Goal: Communication & Community: Share content

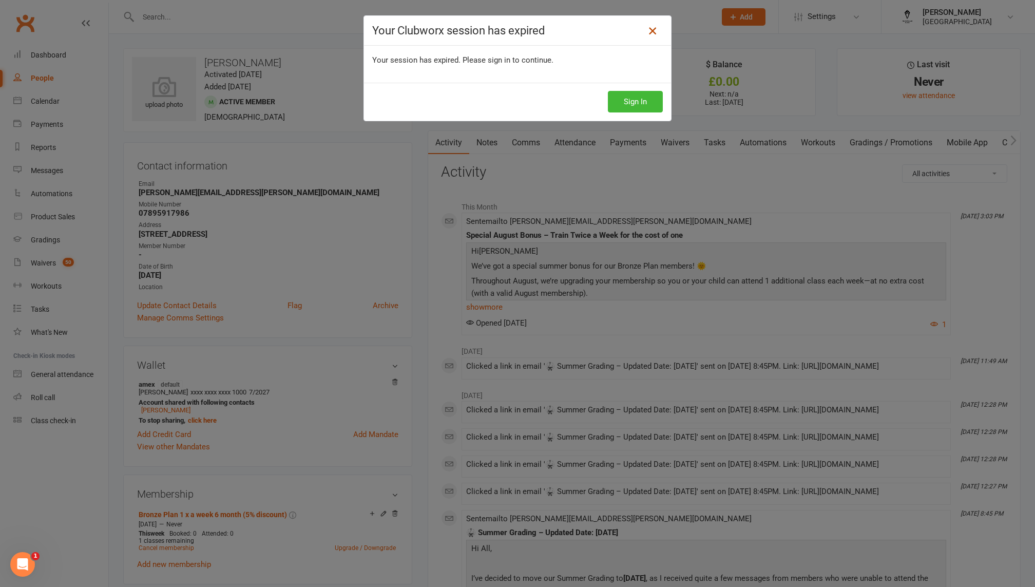
click at [656, 32] on icon at bounding box center [652, 31] width 12 height 12
click at [645, 29] on link at bounding box center [652, 31] width 16 height 16
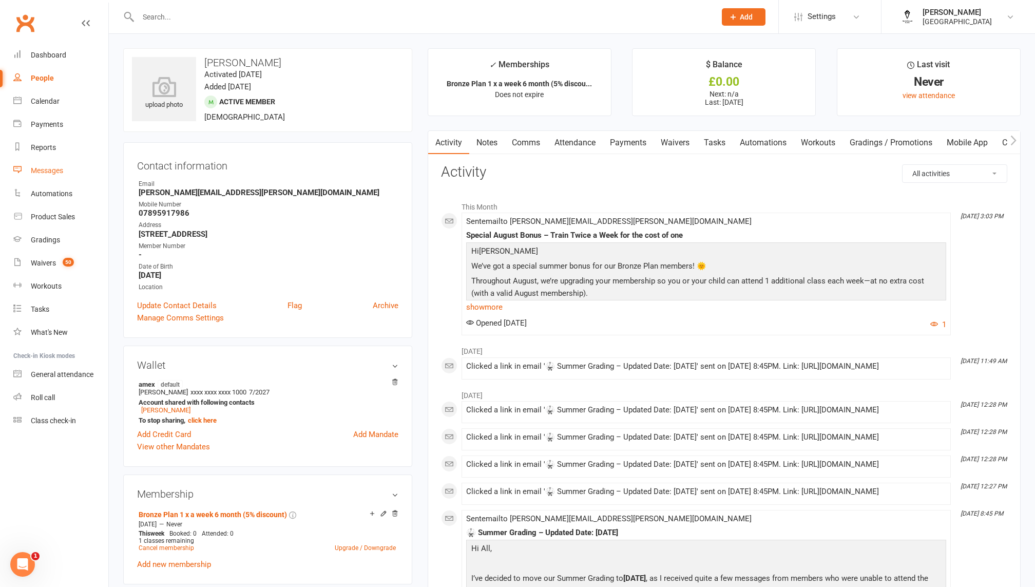
click at [68, 166] on link "Messages" at bounding box center [60, 170] width 95 height 23
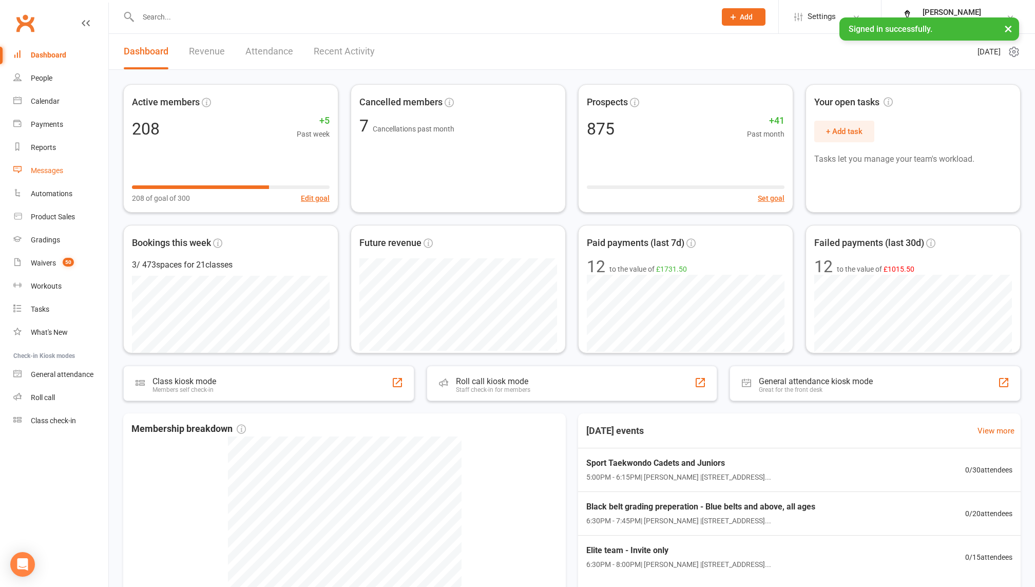
click at [66, 173] on link "Messages" at bounding box center [60, 170] width 95 height 23
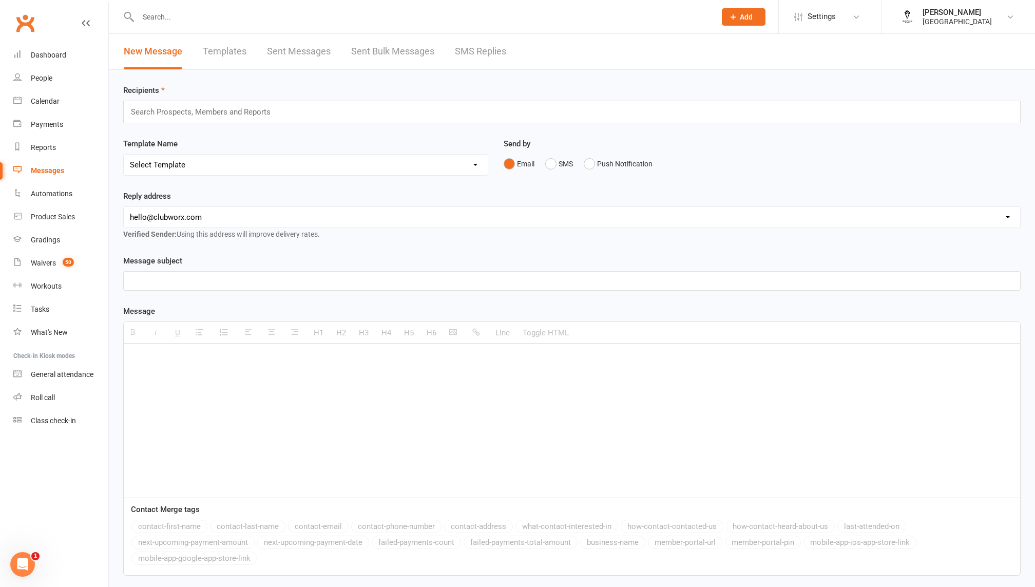
click at [233, 52] on link "Templates" at bounding box center [225, 51] width 44 height 35
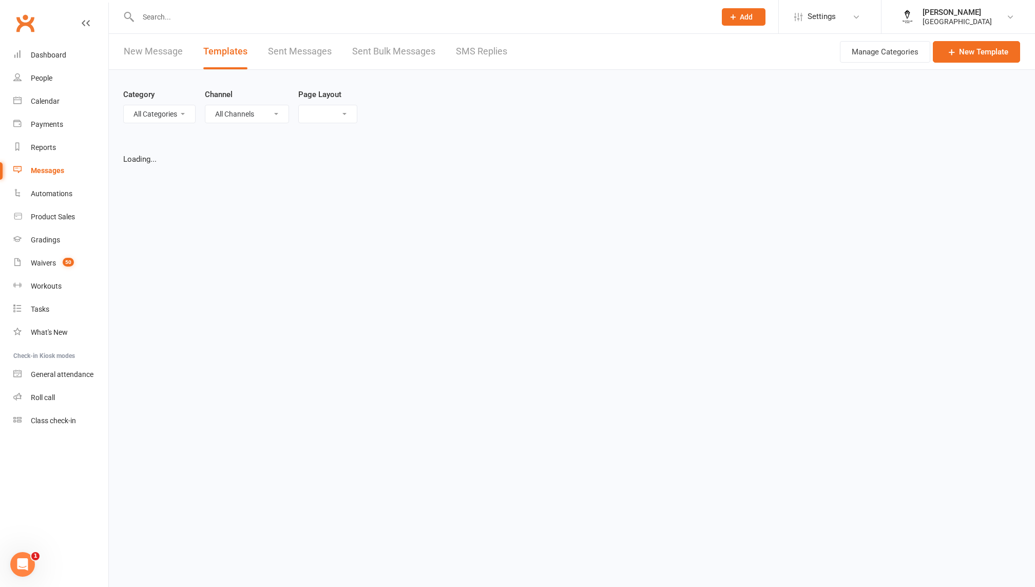
select select "grid"
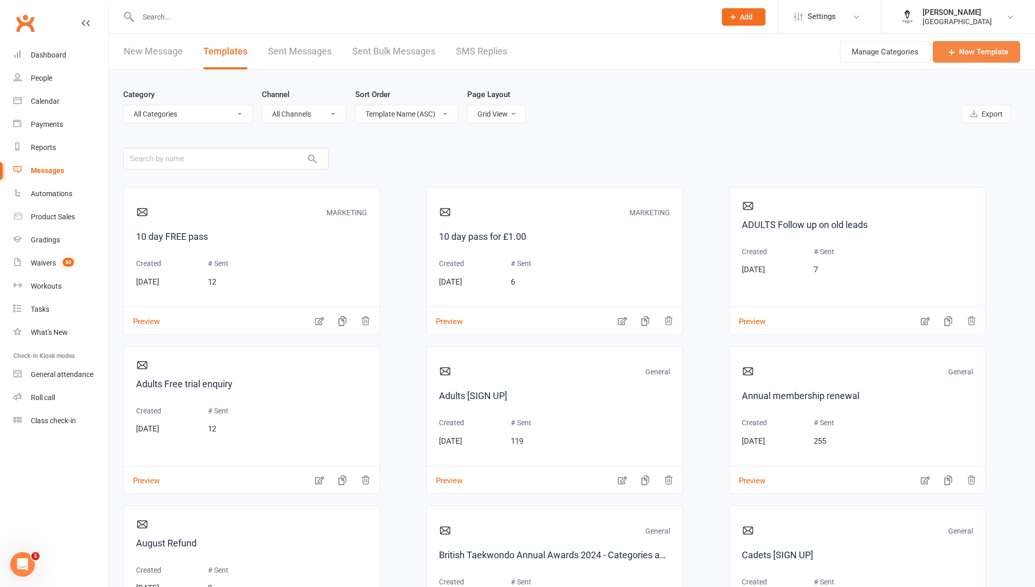
click at [979, 57] on link "New Template" at bounding box center [975, 52] width 87 height 22
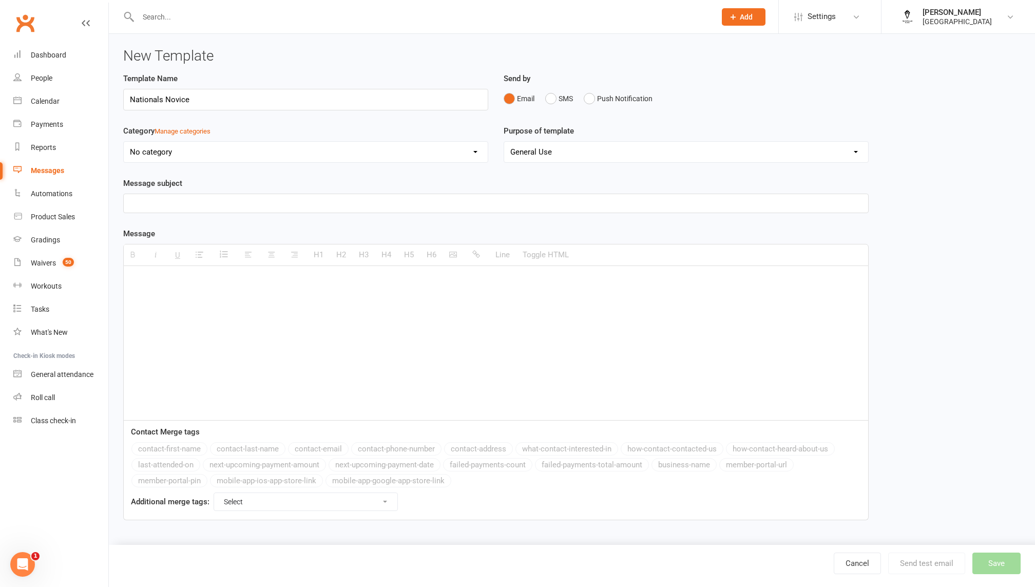
type input "Nationals Novice"
click at [248, 201] on p at bounding box center [496, 203] width 732 height 12
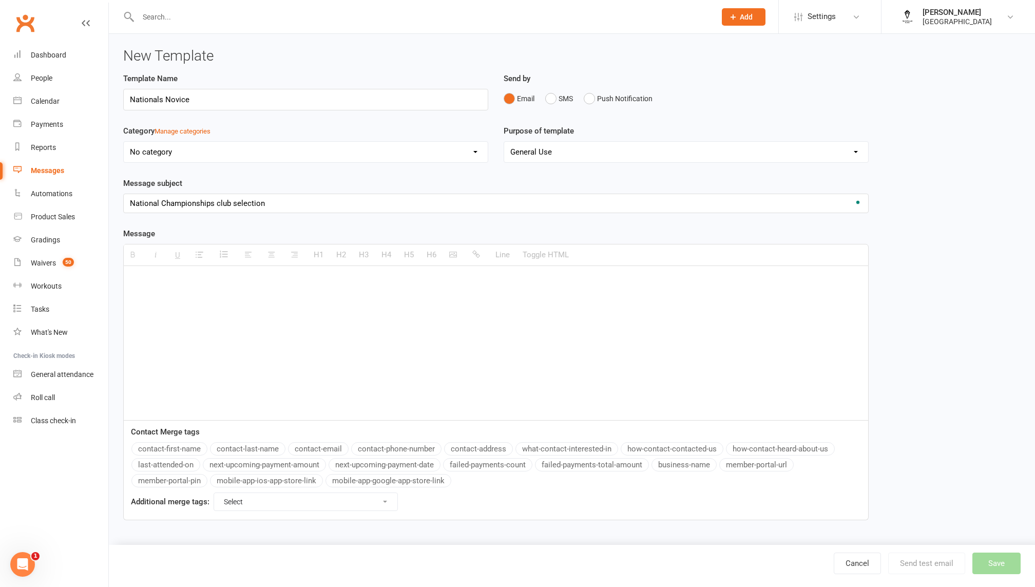
click at [218, 275] on p at bounding box center [496, 281] width 732 height 12
paste div "To enrich screen reader interactions, please activate Accessibility in Grammarl…"
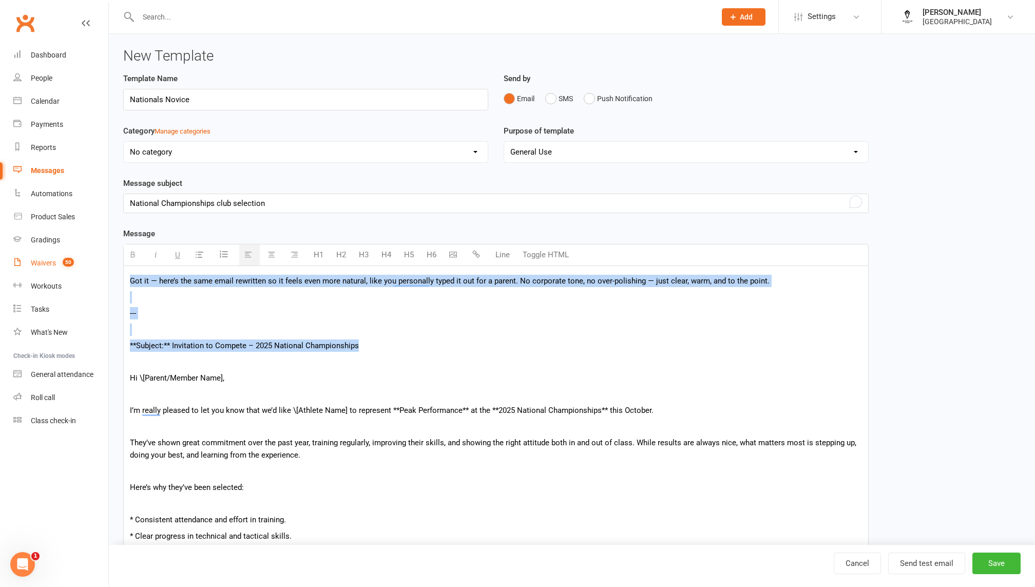
drag, startPoint x: 382, startPoint y: 345, endPoint x: 38, endPoint y: 256, distance: 355.2
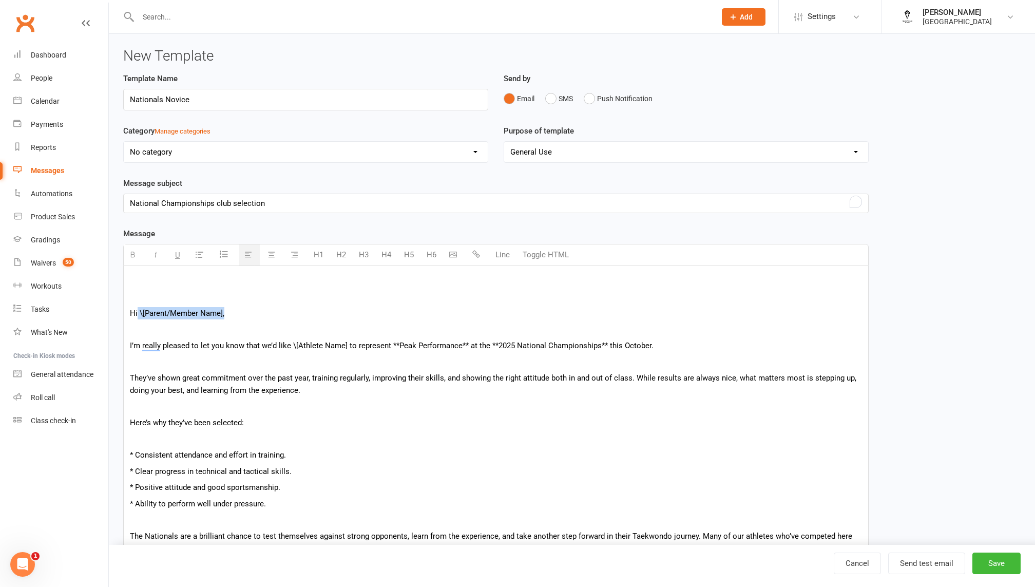
drag, startPoint x: 138, startPoint y: 313, endPoint x: 309, endPoint y: 313, distance: 171.4
click at [309, 313] on p "Hi \[Parent/Member Name]," at bounding box center [496, 313] width 732 height 12
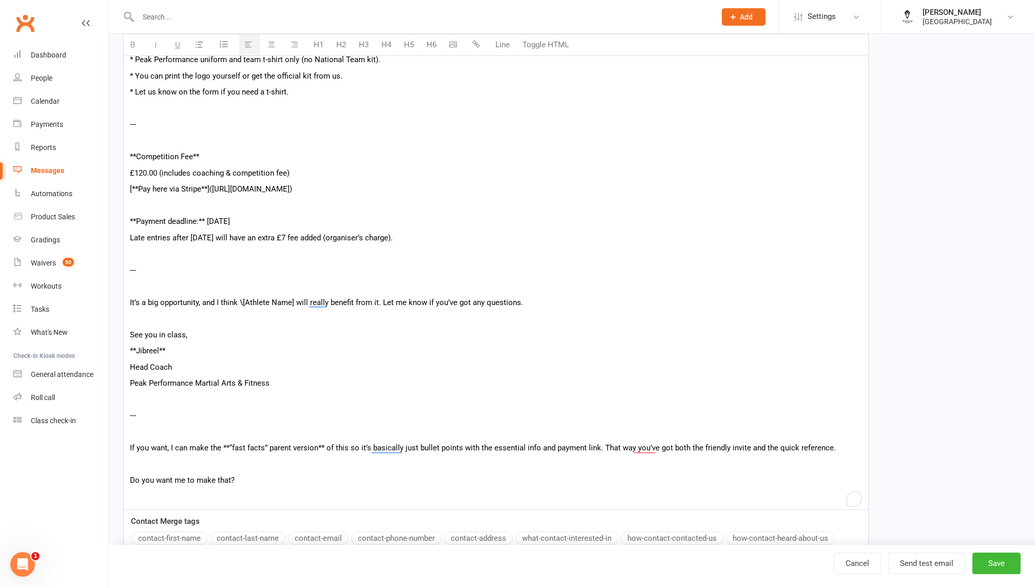
scroll to position [1202, 0]
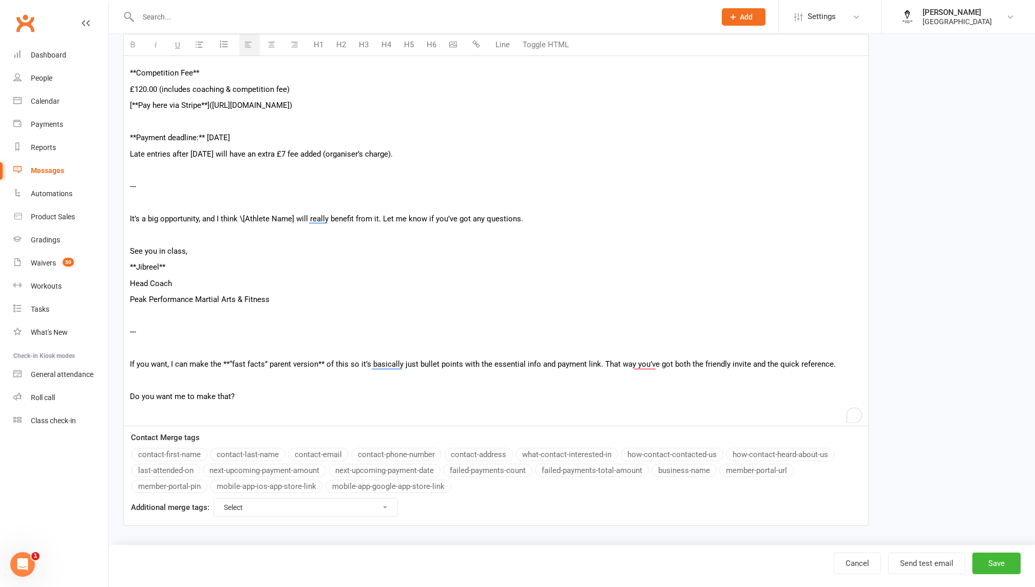
click at [183, 455] on button "contact-first-name" at bounding box center [169, 453] width 76 height 13
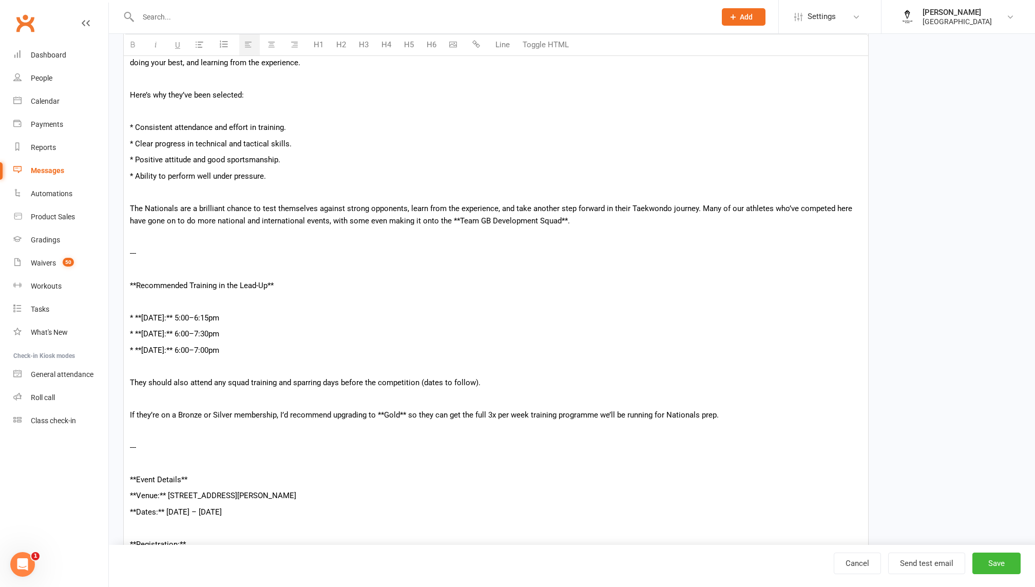
scroll to position [0, 0]
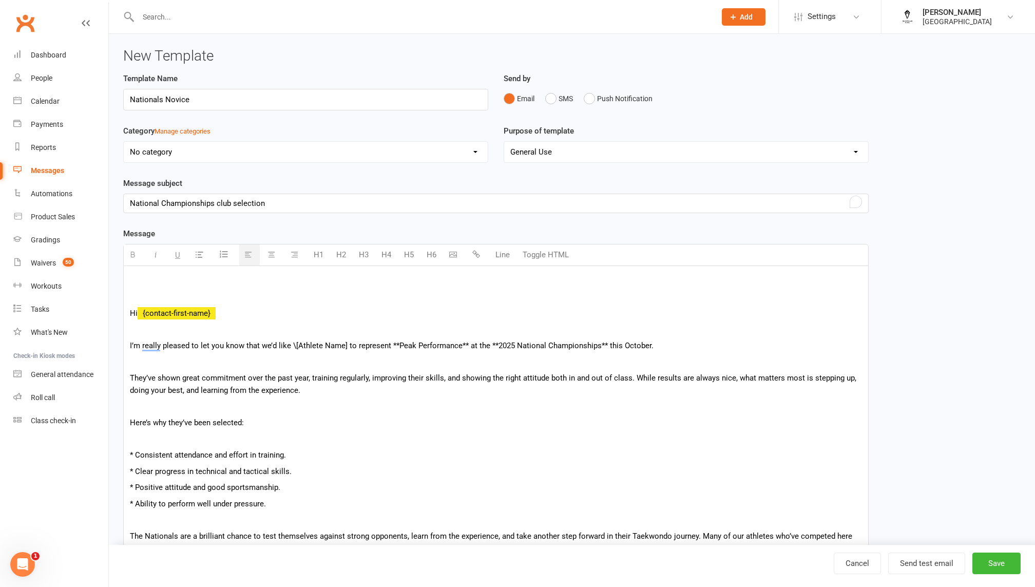
click at [291, 343] on p "I’m really pleased to let you know that we’d like \[Athlete Name] to represent …" at bounding box center [496, 345] width 732 height 12
drag, startPoint x: 486, startPoint y: 342, endPoint x: 494, endPoint y: 342, distance: 7.7
click at [494, 342] on p "I’m really pleased to let you know that we’d like [Athlete Name] to represent *…" at bounding box center [496, 345] width 732 height 12
click at [595, 345] on p "I’m really pleased to let you know that we’d like [Athlete Name] to represent *…" at bounding box center [496, 345] width 732 height 12
click at [392, 343] on p "I’m really pleased to let you know that we’d like [Athlete Name] to represent *…" at bounding box center [496, 345] width 732 height 12
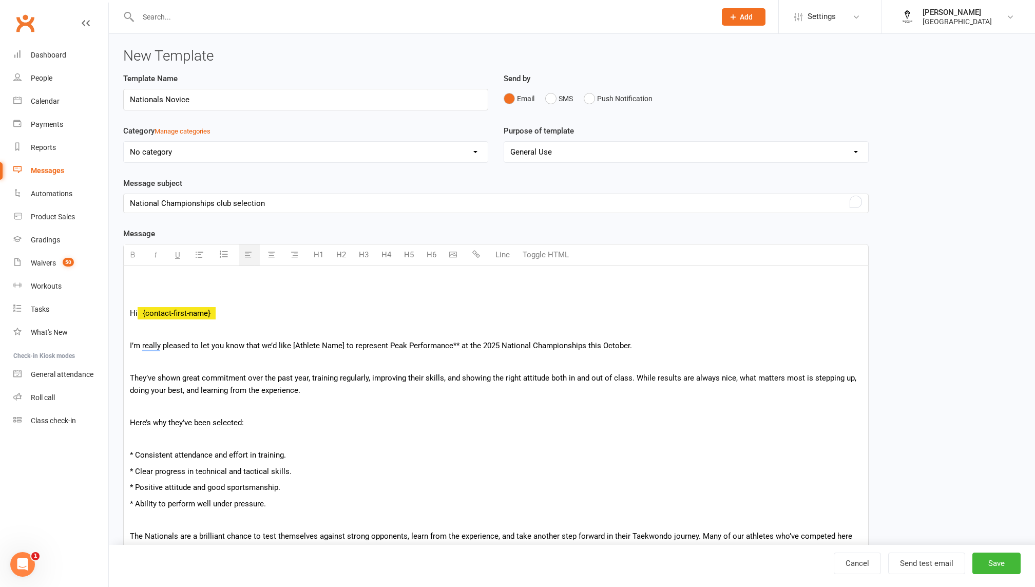
click at [454, 343] on p "I’m really pleased to let you know that we’d like [Athlete Name] to represent P…" at bounding box center [496, 345] width 732 height 12
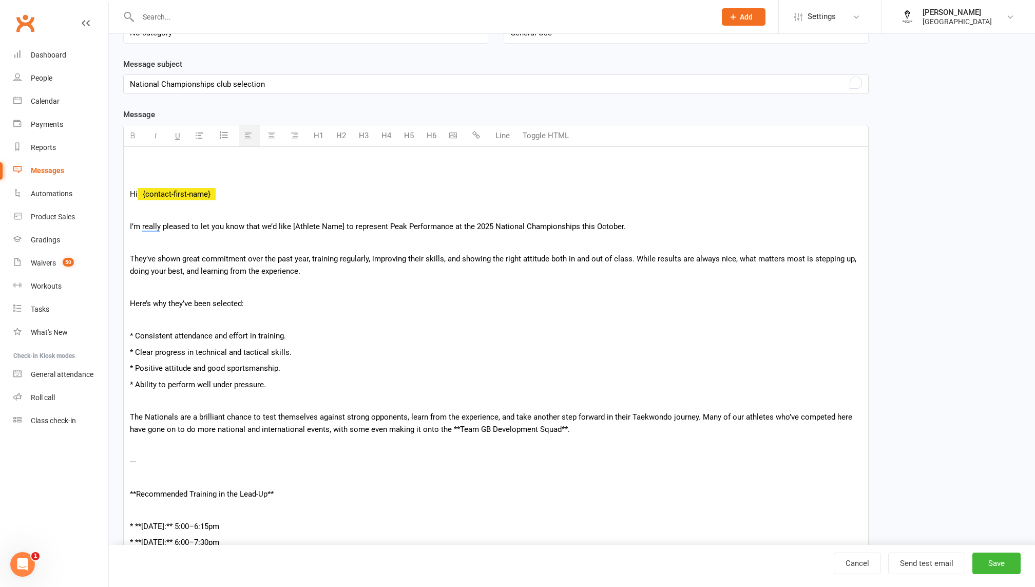
scroll to position [127, 0]
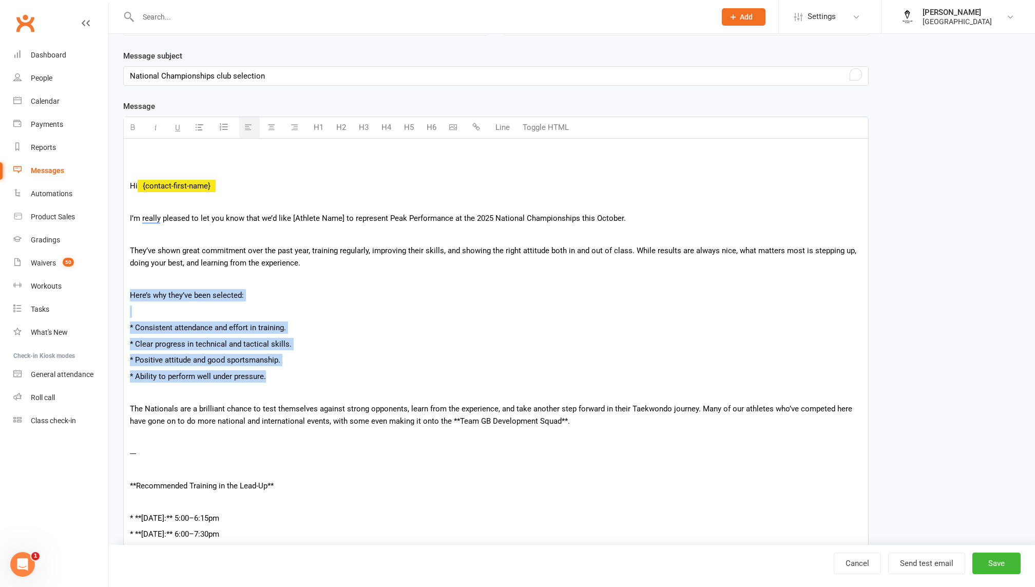
drag, startPoint x: 276, startPoint y: 376, endPoint x: 125, endPoint y: 292, distance: 173.2
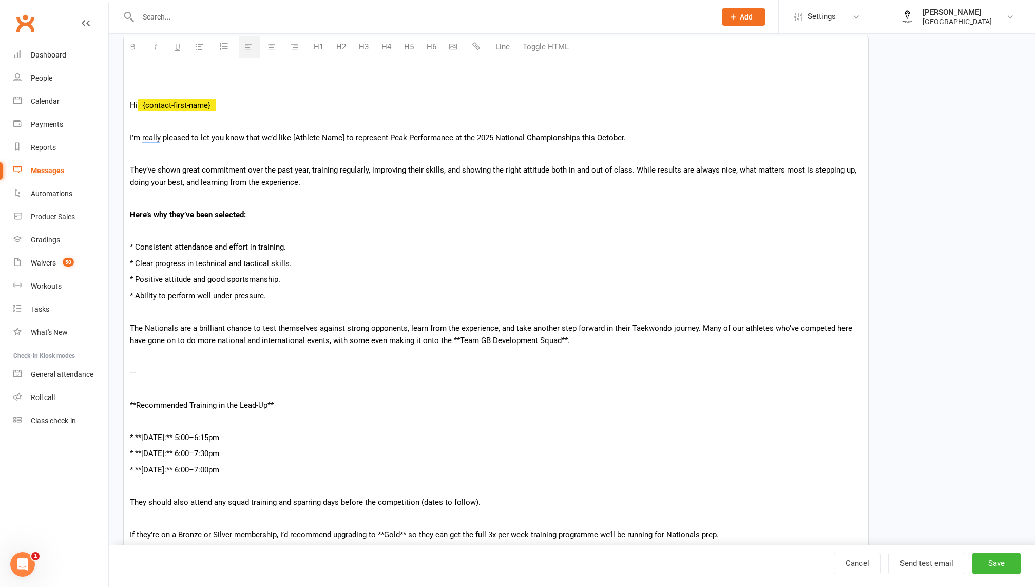
scroll to position [225, 0]
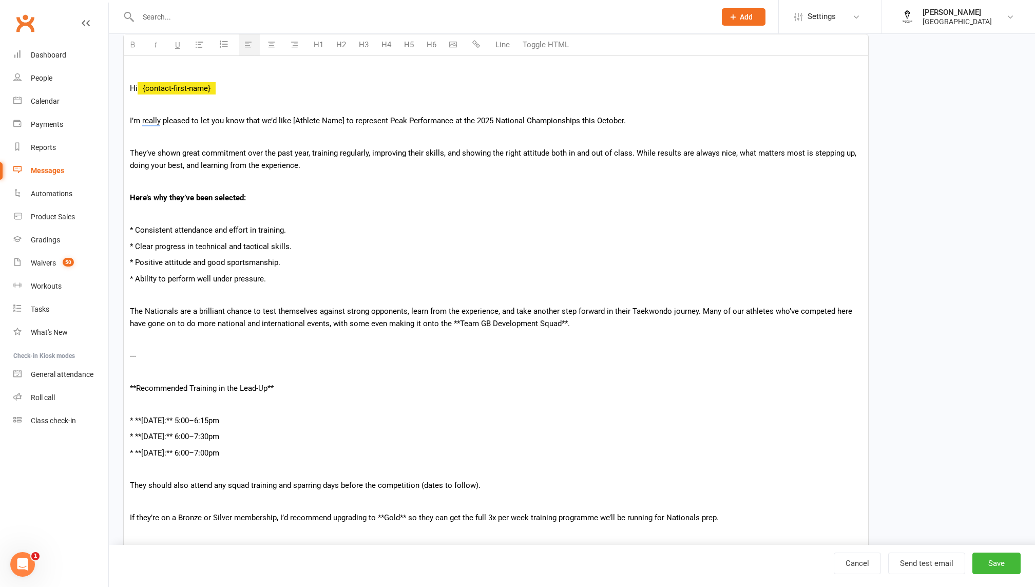
click at [135, 355] on p "---" at bounding box center [496, 355] width 732 height 12
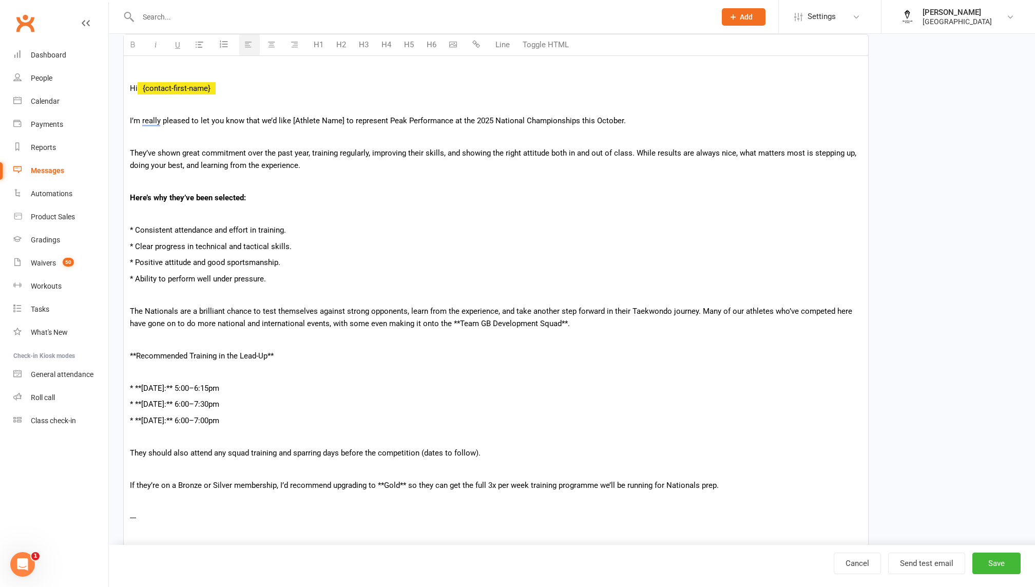
click at [150, 349] on p "**Recommended Training in the Lead-Up**" at bounding box center [496, 355] width 732 height 12
click at [317, 358] on p "**Recommended Training in the Lead-Up**" at bounding box center [496, 355] width 732 height 12
drag, startPoint x: 190, startPoint y: 352, endPoint x: 89, endPoint y: 352, distance: 101.6
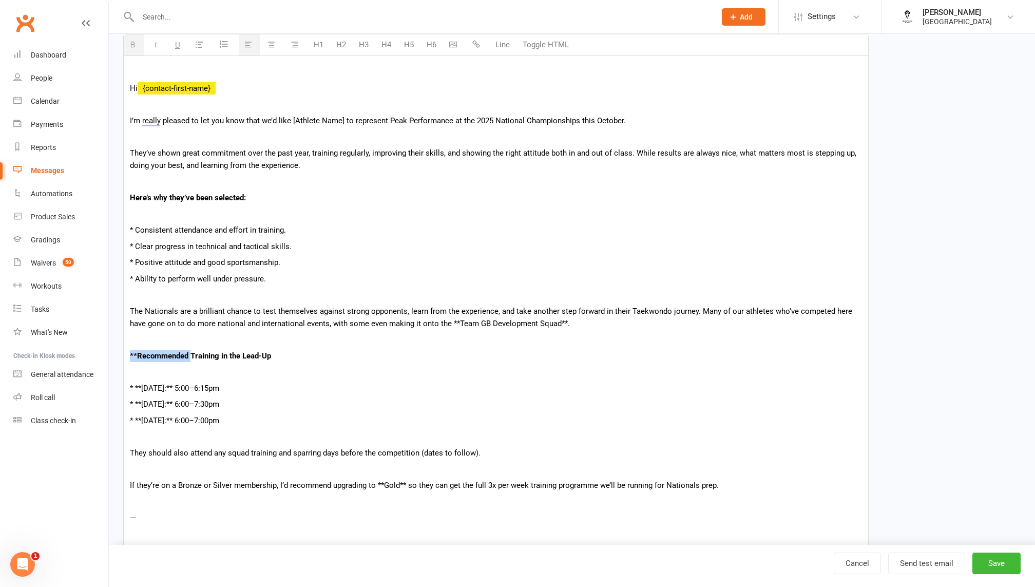
click at [156, 357] on b "Training in the Lead-Up" at bounding box center [170, 355] width 81 height 9
drag, startPoint x: 143, startPoint y: 386, endPoint x: 103, endPoint y: 386, distance: 39.5
drag, startPoint x: 142, startPoint y: 398, endPoint x: 53, endPoint y: 398, distance: 88.8
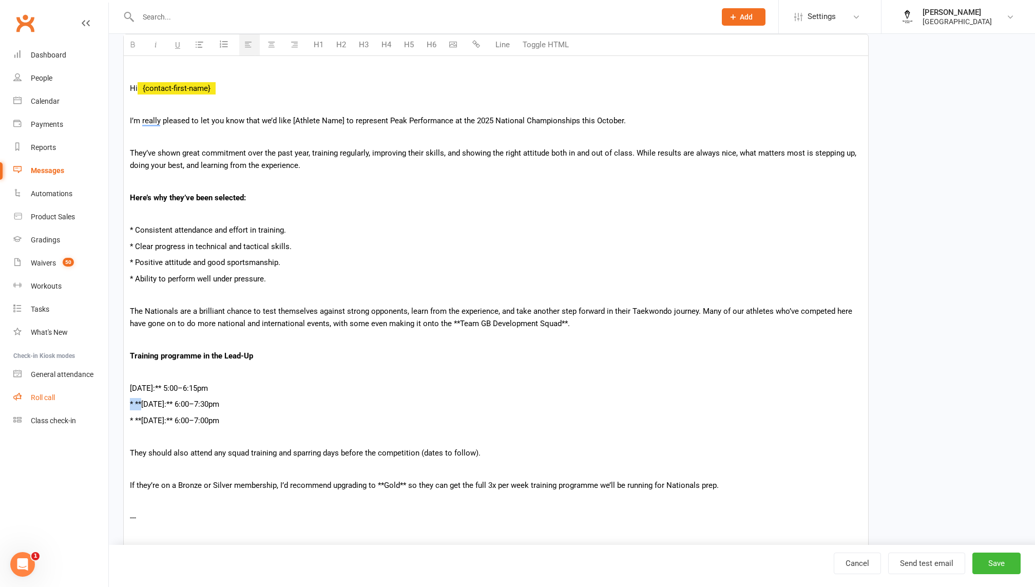
drag, startPoint x: 141, startPoint y: 421, endPoint x: 7, endPoint y: 418, distance: 134.0
drag, startPoint x: 230, startPoint y: 418, endPoint x: 131, endPoint y: 387, distance: 103.7
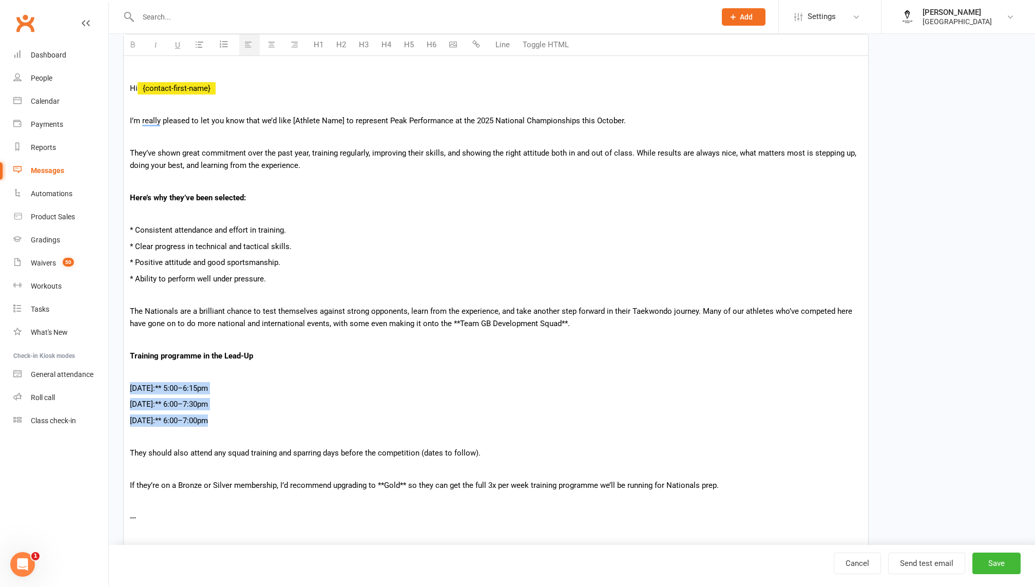
click at [130, 41] on icon "button" at bounding box center [133, 45] width 8 height 8
click at [204, 47] on button "button" at bounding box center [200, 44] width 21 height 21
click at [275, 415] on li "[DATE]:** 6:00–7:00pm" at bounding box center [505, 416] width 711 height 12
click at [186, 390] on b "[DATE]:** 5:00–6:15pm" at bounding box center [190, 391] width 81 height 9
click at [192, 405] on b "[DATE]:** 6:00–7:30pm" at bounding box center [190, 403] width 81 height 9
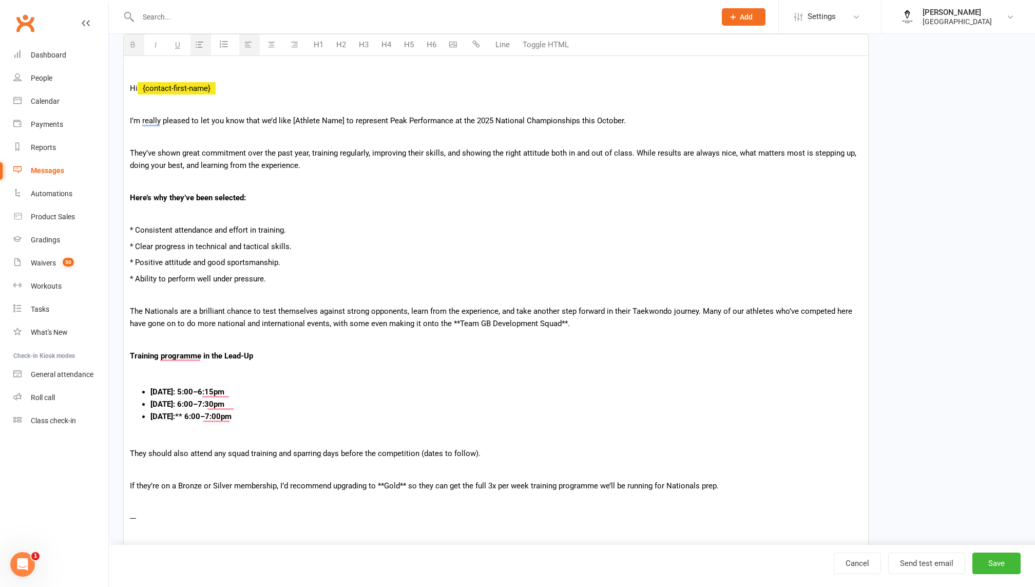
click at [182, 417] on b "[DATE]:** 6:00–7:00pm" at bounding box center [190, 416] width 81 height 9
click at [260, 412] on li "[DATE]:6:00–7:00pm" at bounding box center [505, 416] width 711 height 12
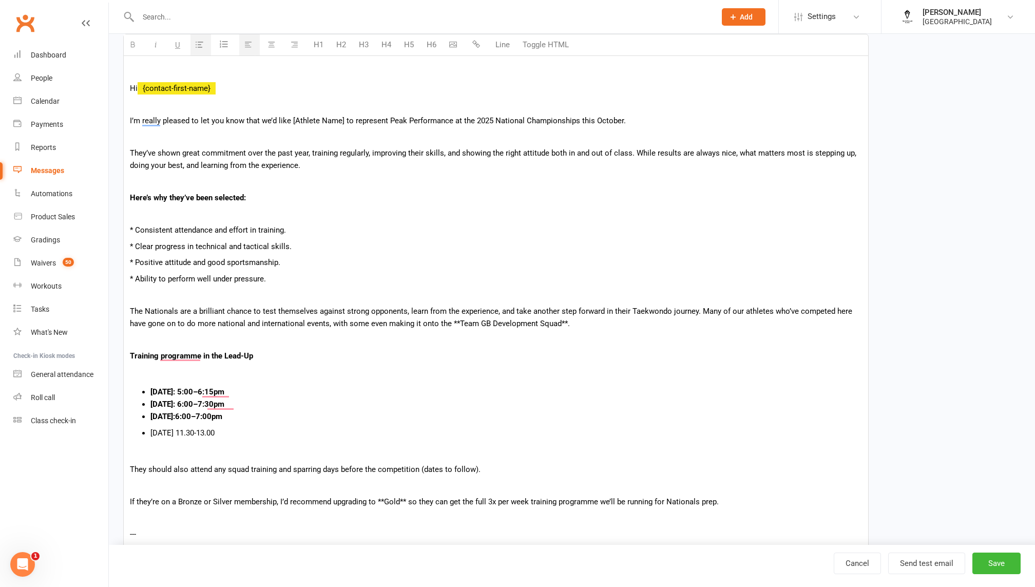
click at [239, 426] on p "[DATE] 11.30-13.00" at bounding box center [505, 432] width 711 height 12
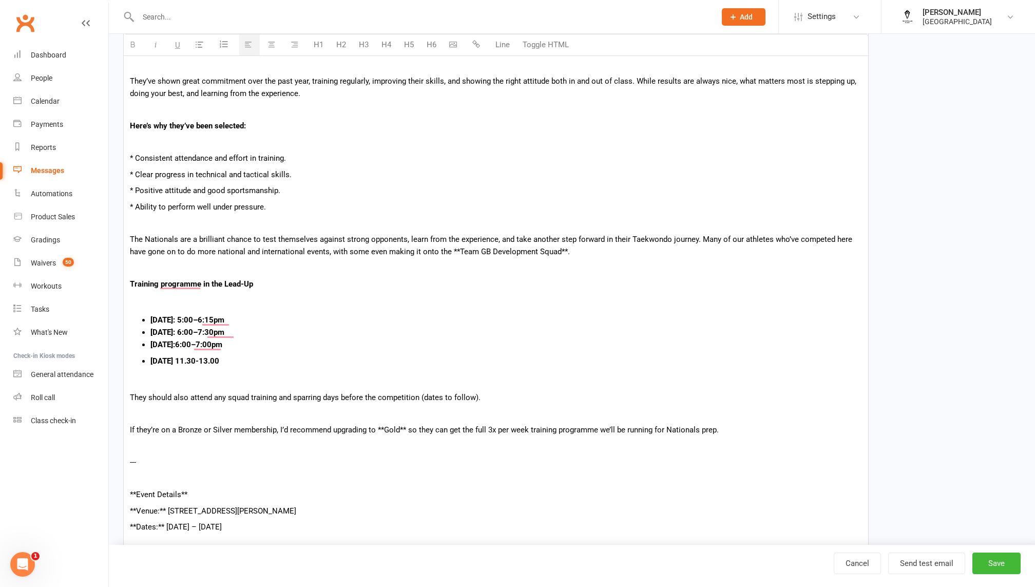
scroll to position [303, 0]
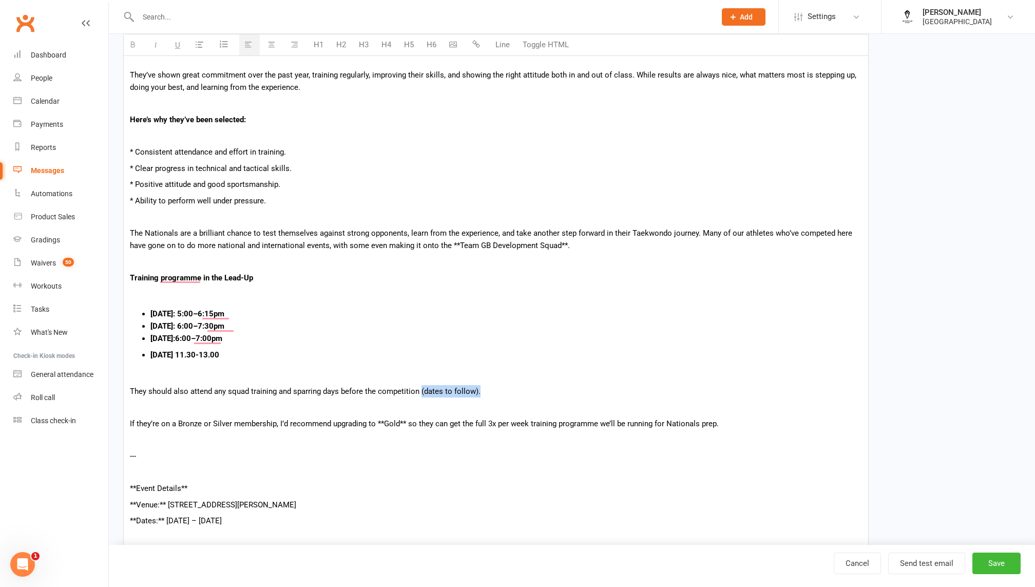
drag, startPoint x: 420, startPoint y: 389, endPoint x: 518, endPoint y: 391, distance: 98.0
click at [518, 391] on p "They should also attend any squad training and sparring days before the competi…" at bounding box center [496, 391] width 732 height 12
click at [515, 392] on p "They should also attend any squad training and sparring days before the competi…" at bounding box center [496, 391] width 732 height 12
click at [308, 421] on p "If they’re on a Bronze or Silver membership, I’d recommend upgrading to **Gold*…" at bounding box center [496, 423] width 732 height 12
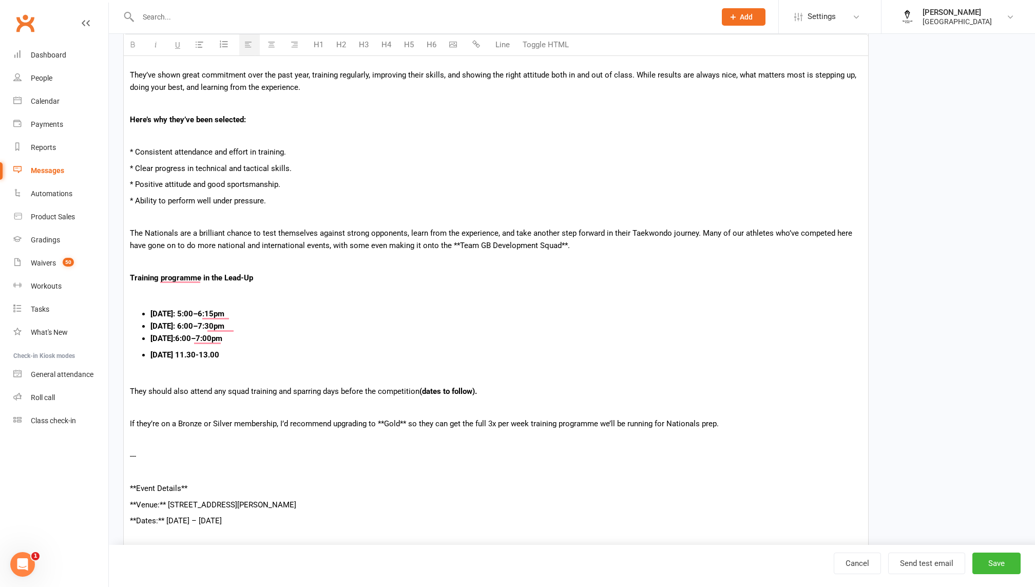
click at [383, 422] on p "If they’re on a Bronze or Silver membership, I’d recommend upgrading to **Gold*…" at bounding box center [496, 423] width 732 height 12
click at [400, 420] on p "If they’re on a Bronze or Silver membership, I’d recommend upgrading to Gold** …" at bounding box center [496, 423] width 732 height 12
drag, startPoint x: 191, startPoint y: 488, endPoint x: 127, endPoint y: 487, distance: 64.7
click at [136, 487] on p "**Event Details**" at bounding box center [496, 488] width 732 height 12
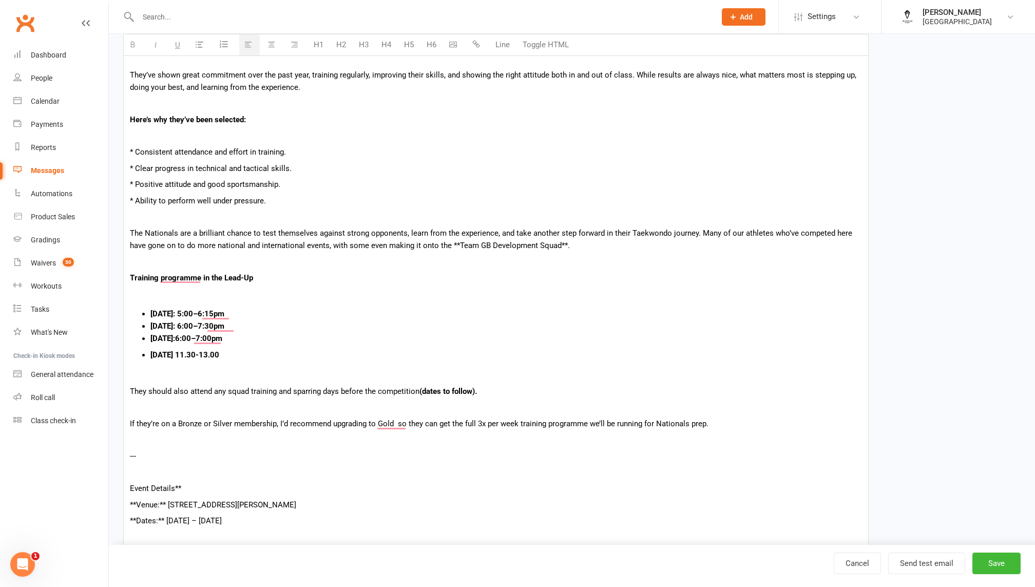
click at [188, 485] on p "Event Details**" at bounding box center [496, 488] width 732 height 12
click at [138, 503] on p "**Venue:** [STREET_ADDRESS][PERSON_NAME]" at bounding box center [496, 504] width 732 height 12
click at [158, 504] on p "Venue:** [STREET_ADDRESS][PERSON_NAME]" at bounding box center [496, 504] width 732 height 12
drag, startPoint x: 316, startPoint y: 531, endPoint x: 92, endPoint y: 479, distance: 230.2
click at [93, 478] on ui-view "Prospect Member Non-attending contact Class / event Appointment Grading event T…" at bounding box center [517, 566] width 1035 height 1733
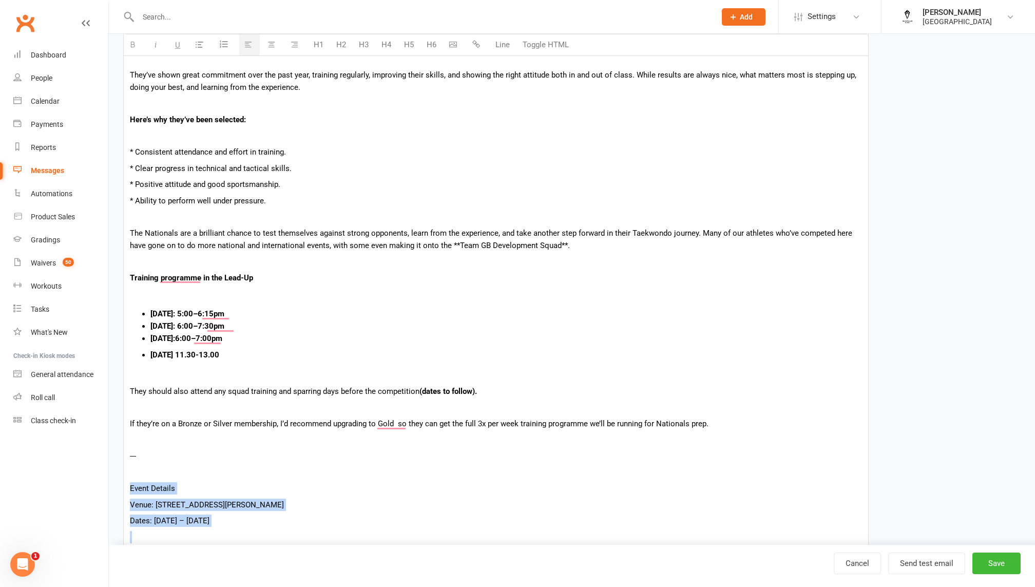
click at [218, 45] on button "button" at bounding box center [224, 45] width 23 height 20
click at [209, 51] on button "button" at bounding box center [200, 44] width 21 height 21
click at [150, 488] on li "Event Details" at bounding box center [505, 492] width 711 height 12
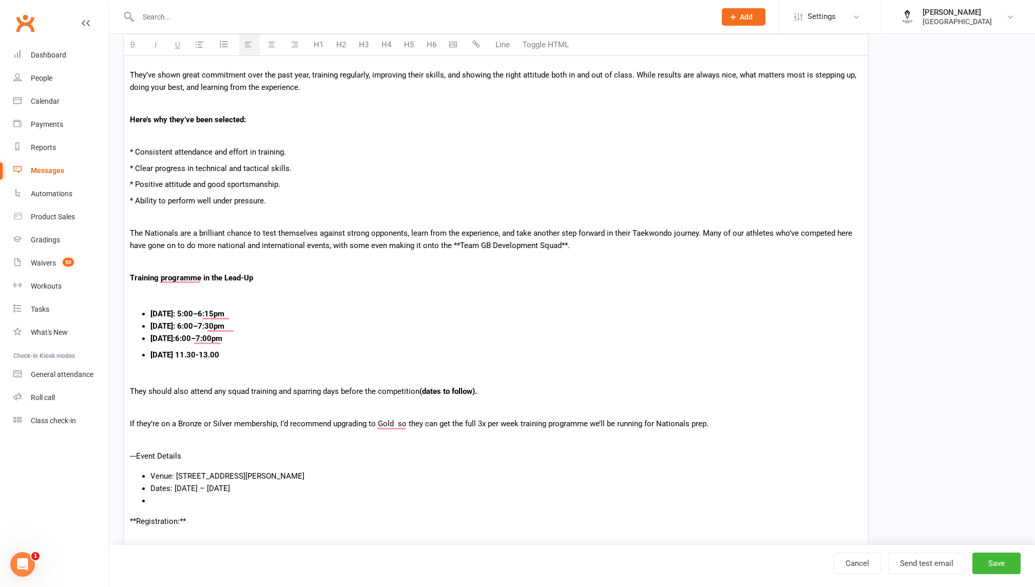
click at [156, 455] on span "Event Details" at bounding box center [158, 455] width 45 height 9
click at [218, 477] on li "Venue: [STREET_ADDRESS][PERSON_NAME]" at bounding box center [505, 476] width 711 height 12
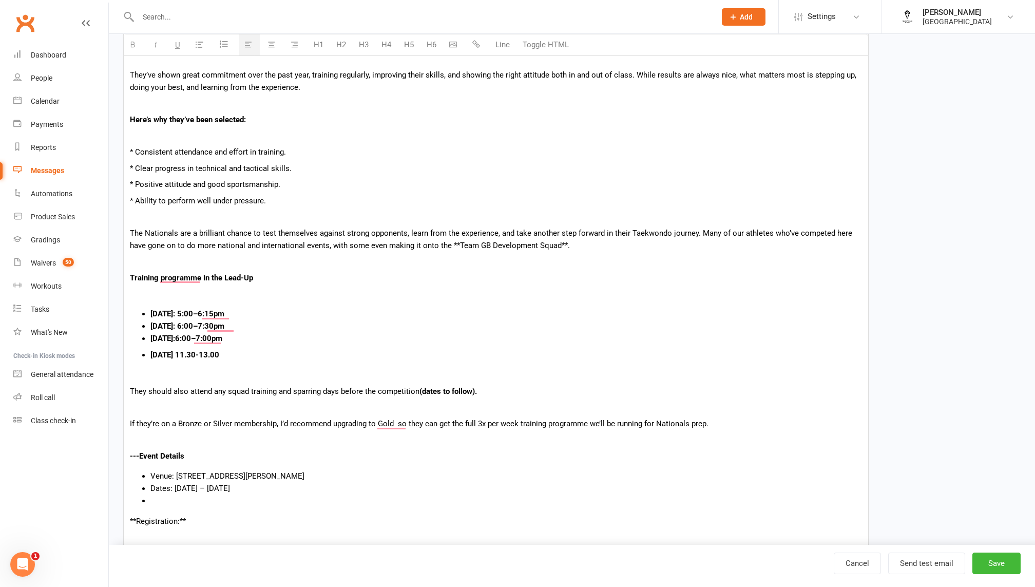
click at [162, 499] on li "To enrich screen reader interactions, please activate Accessibility in Grammarl…" at bounding box center [505, 500] width 711 height 12
drag, startPoint x: 195, startPoint y: 508, endPoint x: 71, endPoint y: 508, distance: 123.7
click at [71, 508] on ui-view "Prospect Member Non-attending contact Class / event Appointment Grading event T…" at bounding box center [517, 544] width 1035 height 1688
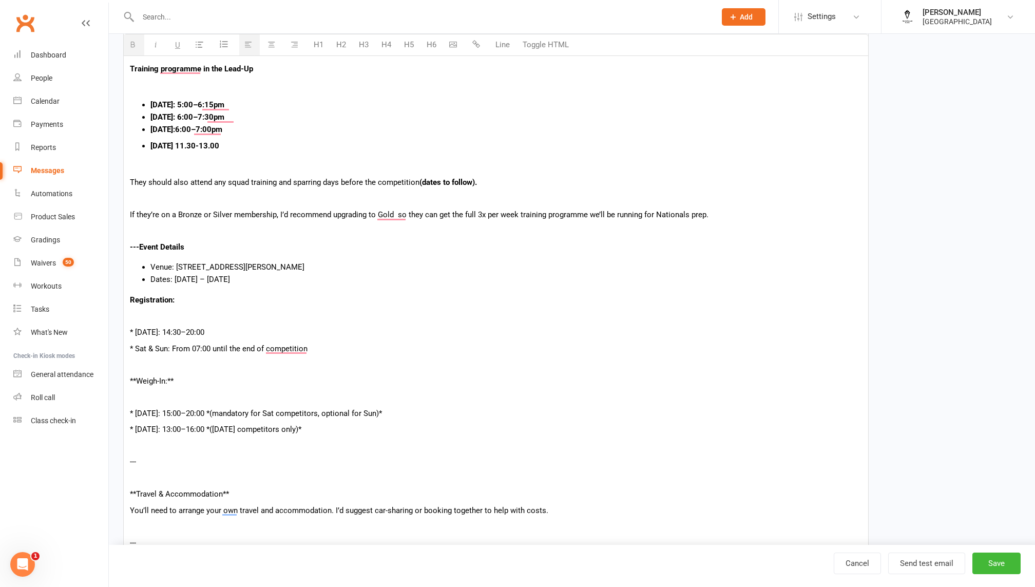
scroll to position [549, 0]
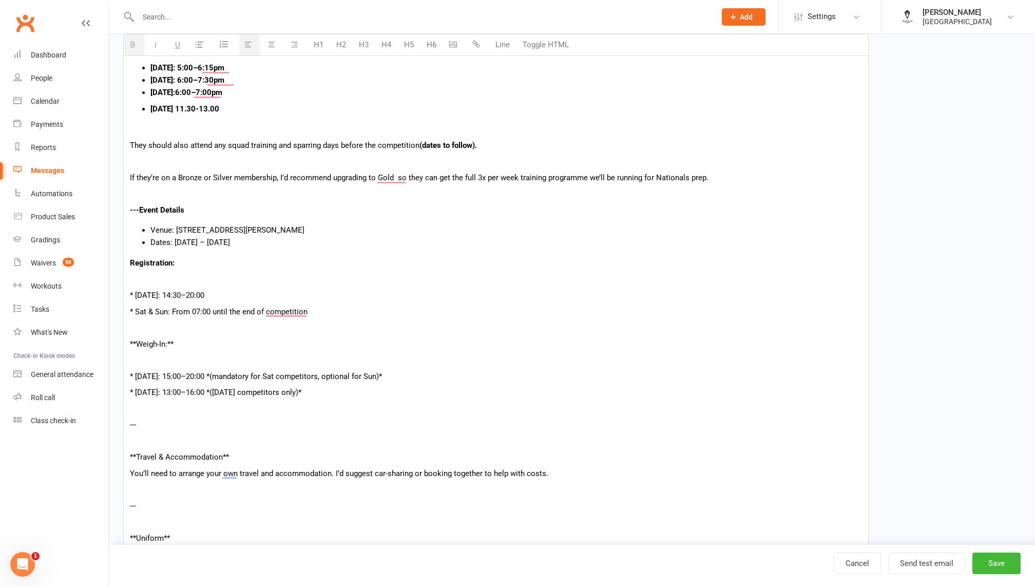
click at [229, 270] on div "Hi {contact-first-name} I’m really pleased to let you know that we’d like [Athl…" at bounding box center [496, 368] width 744 height 1302
drag, startPoint x: 138, startPoint y: 343, endPoint x: 95, endPoint y: 343, distance: 42.6
click at [95, 343] on ui-view "Prospect Member Non-attending contact Class / event Appointment Grading event T…" at bounding box center [517, 298] width 1035 height 1688
click at [145, 341] on p "Weigh-In:" at bounding box center [496, 344] width 732 height 12
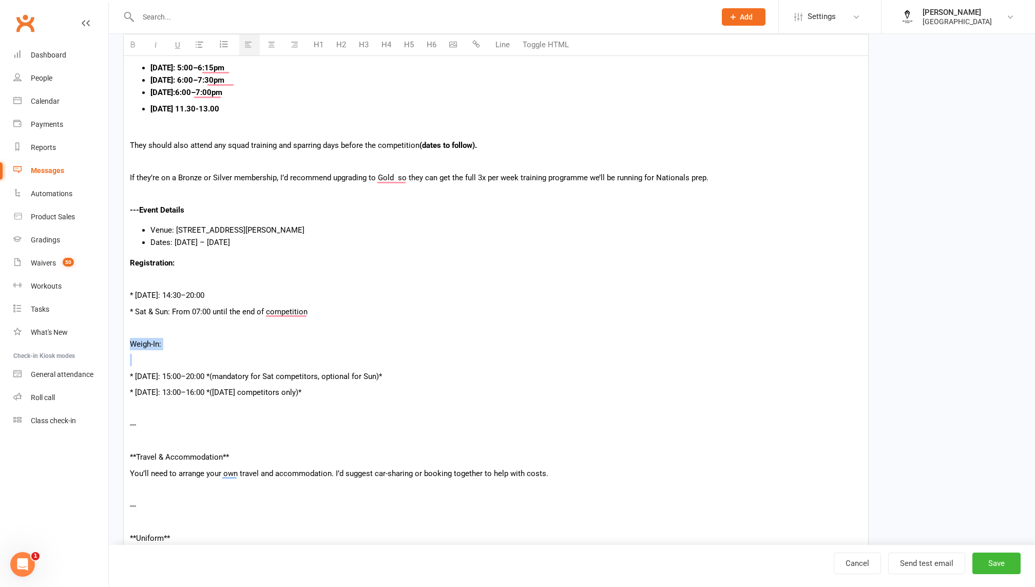
click at [145, 341] on p "Weigh-In:" at bounding box center [496, 344] width 732 height 12
click at [204, 343] on p "Weigh-In:" at bounding box center [496, 344] width 732 height 12
click at [136, 293] on p "* [DATE]: 14:30–20:00" at bounding box center [496, 295] width 732 height 12
click at [169, 279] on p "To enrich screen reader interactions, please activate Accessibility in Grammarl…" at bounding box center [496, 279] width 732 height 12
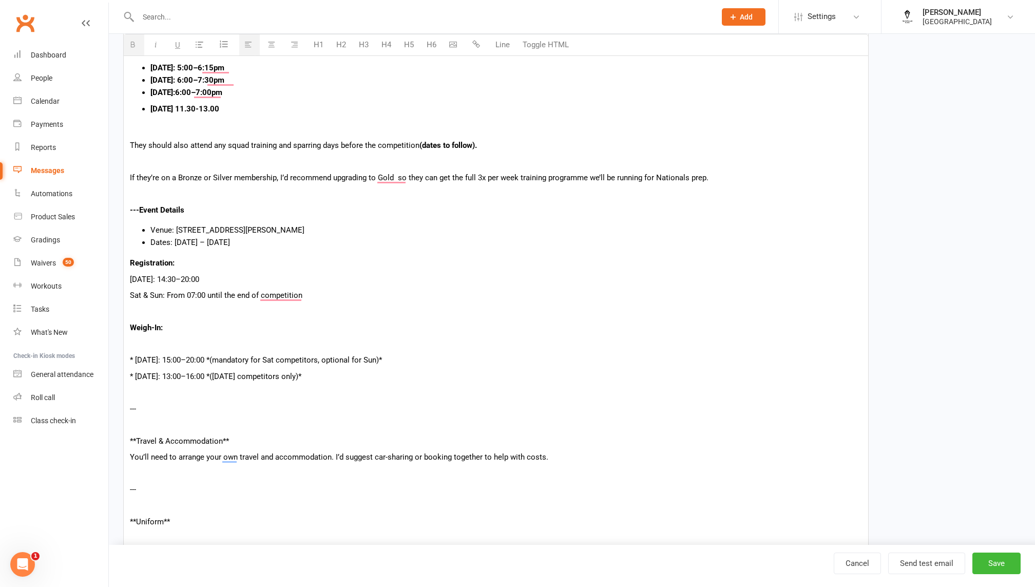
click at [139, 263] on b "Registration:" at bounding box center [152, 262] width 45 height 9
click at [150, 317] on div "Hi {contact-first-name} I’m really pleased to let you know that we’d like [Athl…" at bounding box center [496, 360] width 744 height 1287
click at [143, 325] on b "Weigh-In:" at bounding box center [146, 327] width 33 height 9
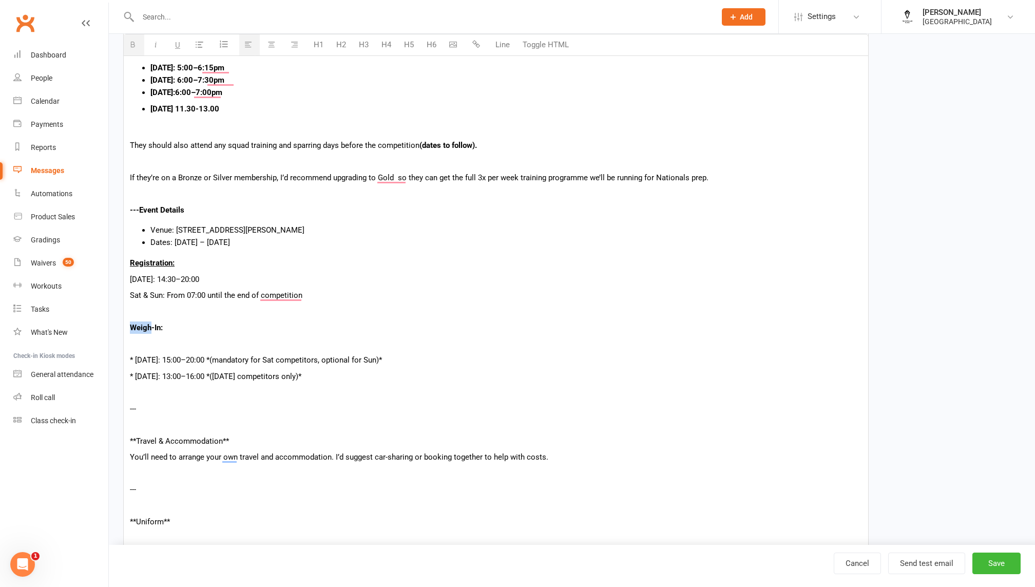
click at [143, 325] on b "Weigh-In:" at bounding box center [146, 327] width 33 height 9
click at [183, 352] on div "Hi {contact-first-name} I’m really pleased to let you know that we’d like [Athl…" at bounding box center [496, 360] width 744 height 1287
click at [131, 355] on p "* [DATE]: 15:00–20:00 *(mandatory for Sat competitors, optional for Sun)*" at bounding box center [496, 360] width 732 height 12
click at [331, 374] on p "[DATE]: 13:00–16:00 *([DATE] competitors only)*" at bounding box center [496, 376] width 732 height 12
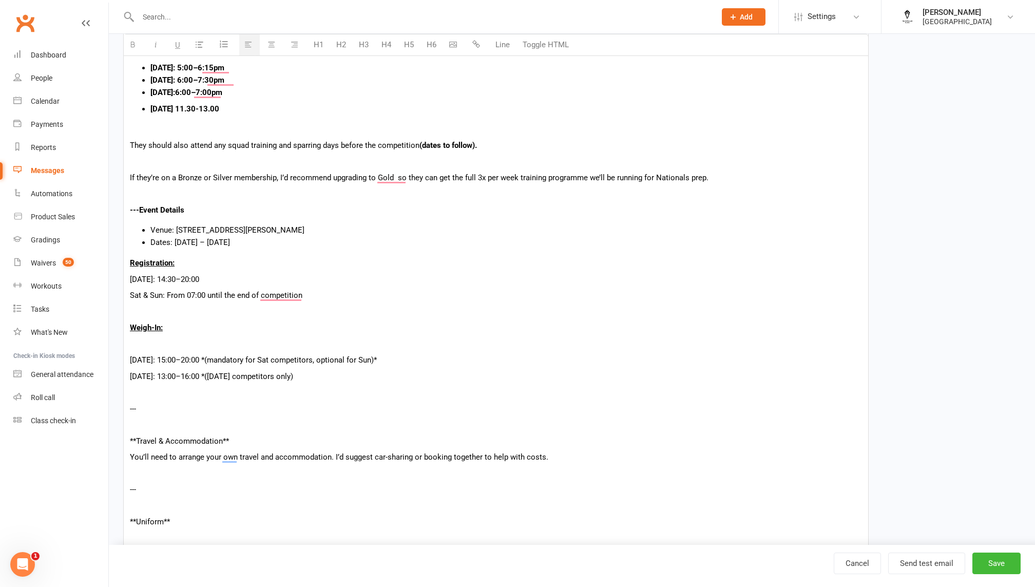
click at [405, 357] on p "[DATE]: 15:00–20:00 *(mandatory for Sat competitors, optional for Sun)*" at bounding box center [496, 360] width 732 height 12
click at [219, 361] on p "[DATE]: 15:00–20:00 *(mandatory for Sat competitors, optional for Sun)" at bounding box center [496, 360] width 732 height 12
click at [264, 439] on p "**Travel & Accommodation**" at bounding box center [496, 441] width 732 height 12
click at [136, 437] on p "**Travel & Accommodation" at bounding box center [496, 441] width 732 height 12
click at [136, 437] on p "Travel & Accommodation" at bounding box center [496, 441] width 732 height 12
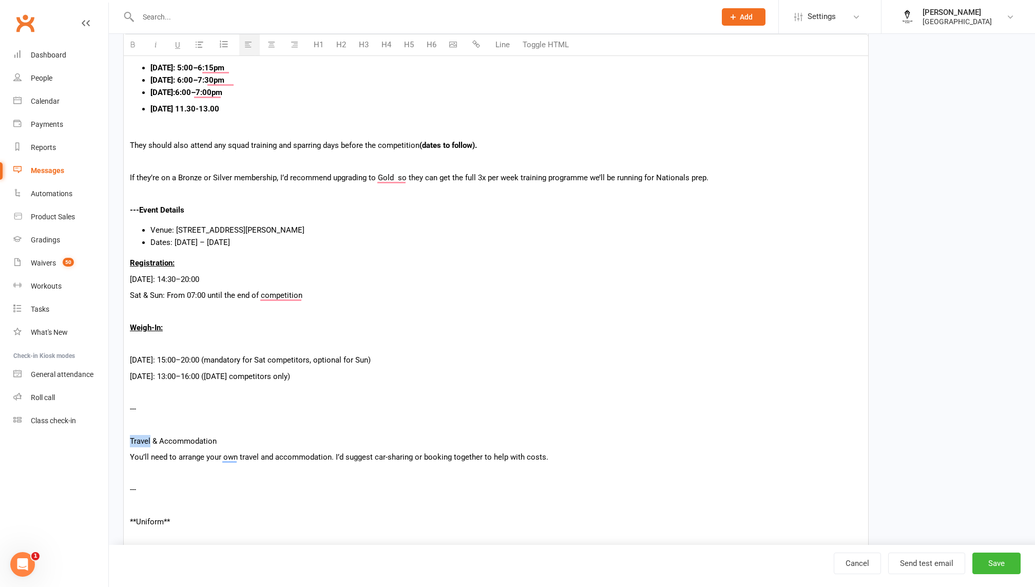
click at [136, 437] on p "Travel & Accommodation" at bounding box center [496, 441] width 732 height 12
click at [152, 452] on p "You’ll need to arrange your own travel and accommodation. I’d suggest car-shari…" at bounding box center [496, 457] width 732 height 12
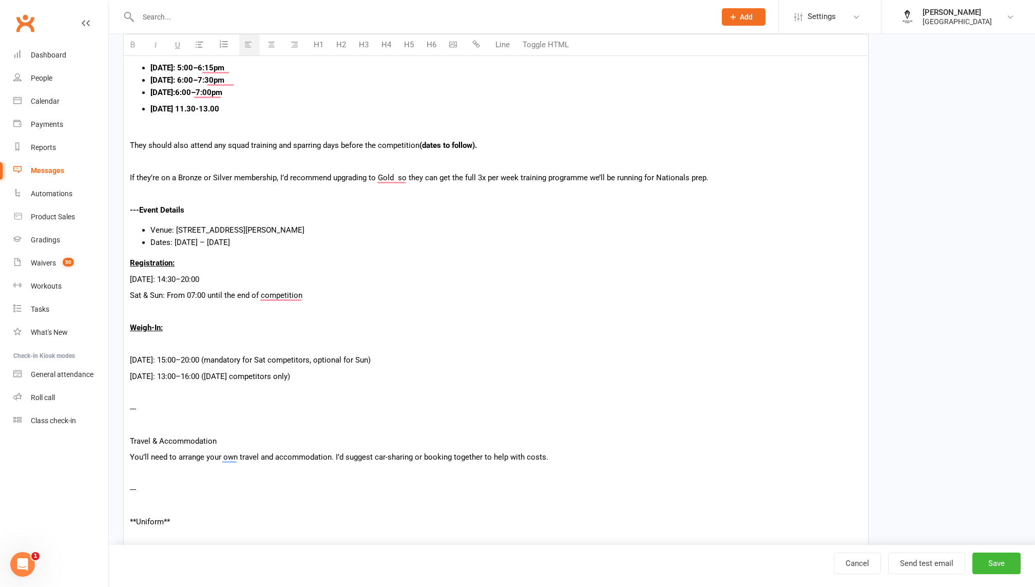
click at [157, 443] on p "Travel & Accommodation" at bounding box center [496, 441] width 732 height 12
click at [145, 410] on p "---" at bounding box center [496, 408] width 732 height 12
click at [143, 421] on p "To enrich screen reader interactions, please activate Accessibility in Grammarl…" at bounding box center [496, 424] width 732 height 12
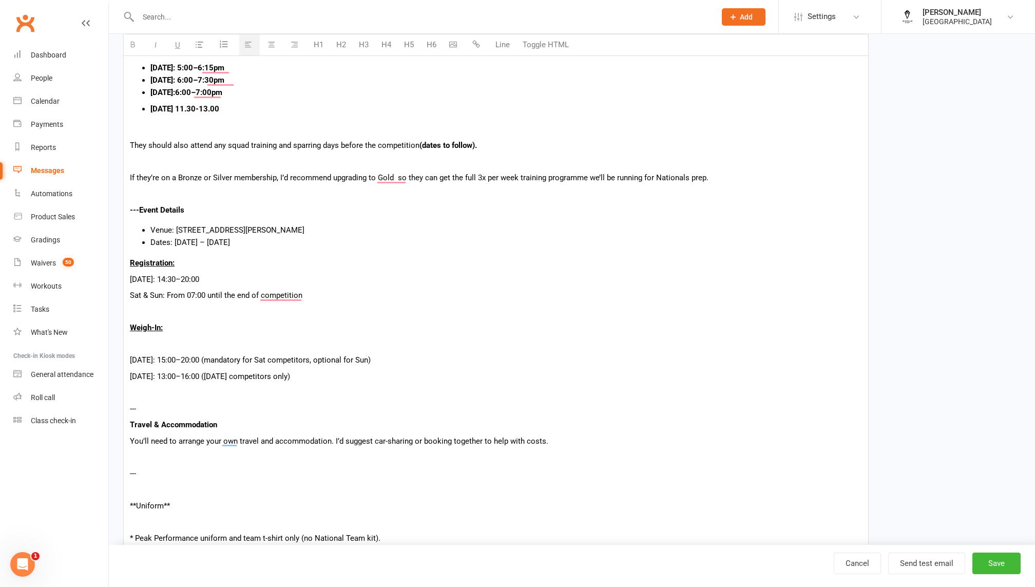
click at [141, 474] on p "---" at bounding box center [496, 473] width 732 height 12
click at [183, 474] on p "**Uniform**" at bounding box center [496, 473] width 732 height 12
click at [137, 473] on span "**Uniform" at bounding box center [147, 473] width 34 height 9
click at [143, 472] on span "Uniform" at bounding box center [144, 473] width 28 height 9
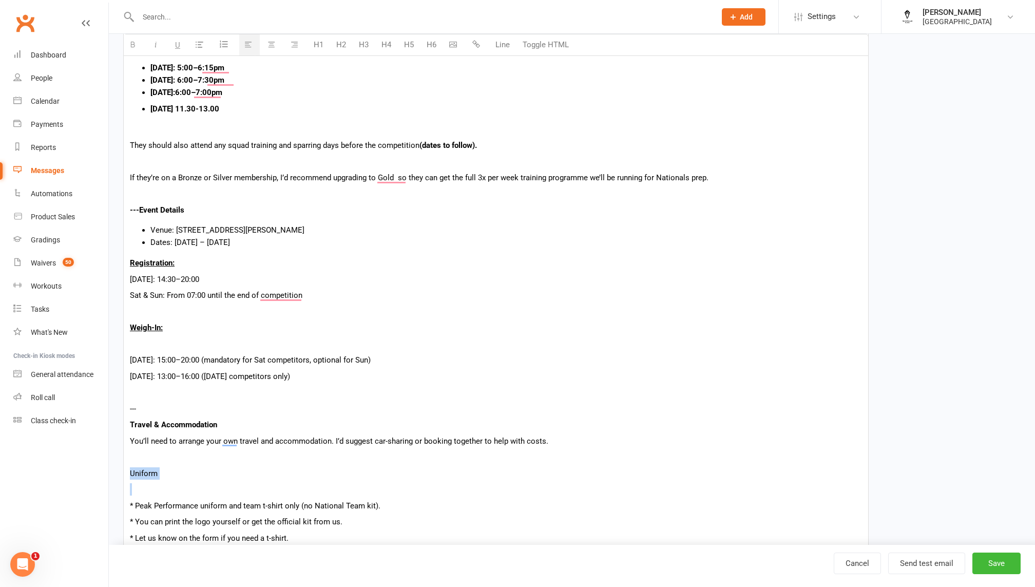
click at [143, 472] on span "Uniform" at bounding box center [144, 473] width 28 height 9
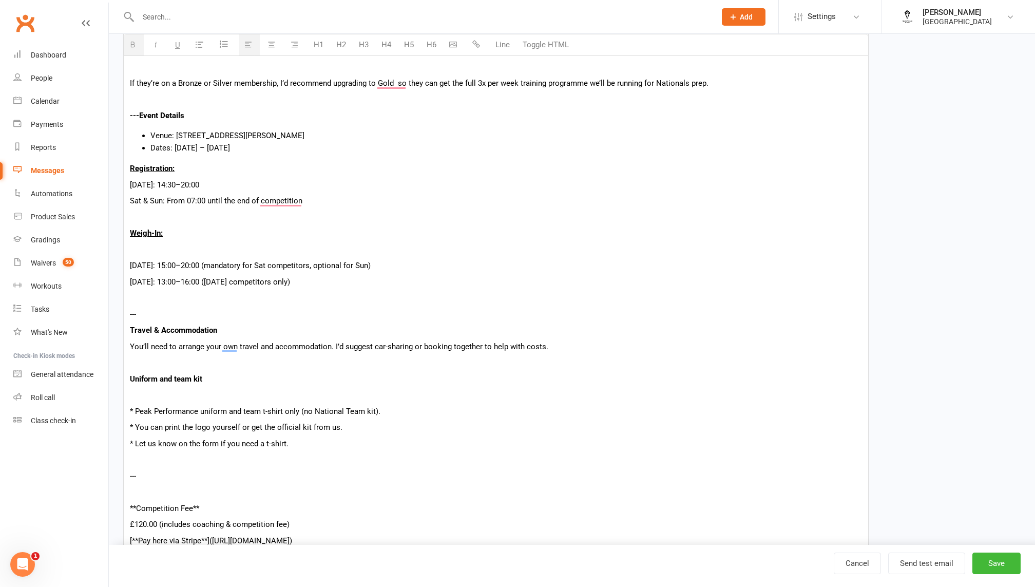
scroll to position [644, 0]
click at [212, 425] on p "* You can print the logo yourself or get the official kit from us." at bounding box center [496, 426] width 732 height 12
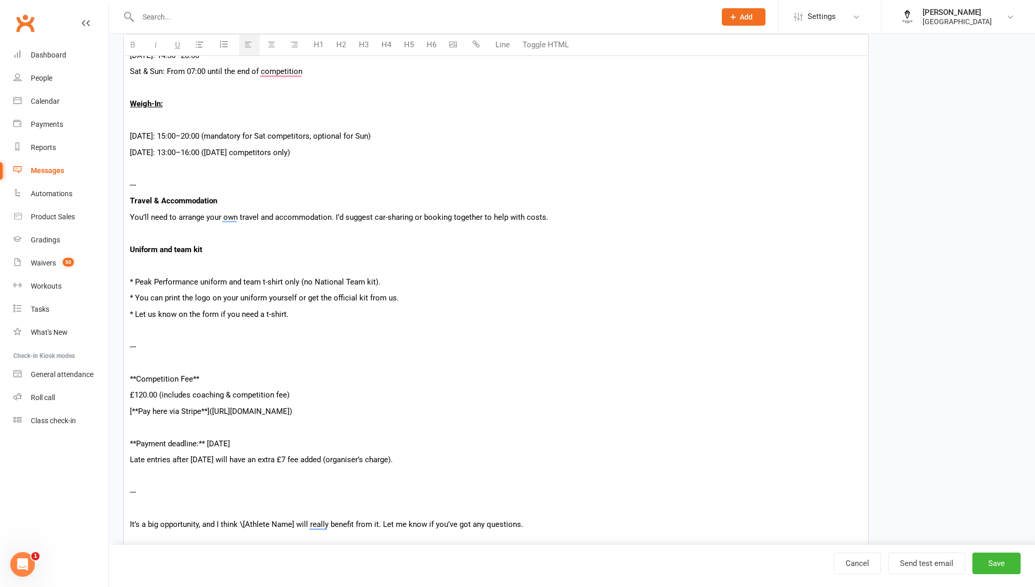
scroll to position [774, 0]
click at [136, 376] on p "**Competition Fee**" at bounding box center [496, 377] width 732 height 12
click at [199, 378] on p "Competition Fee**" at bounding box center [496, 377] width 732 height 12
click at [197, 378] on p "Competition Fee" at bounding box center [496, 377] width 732 height 12
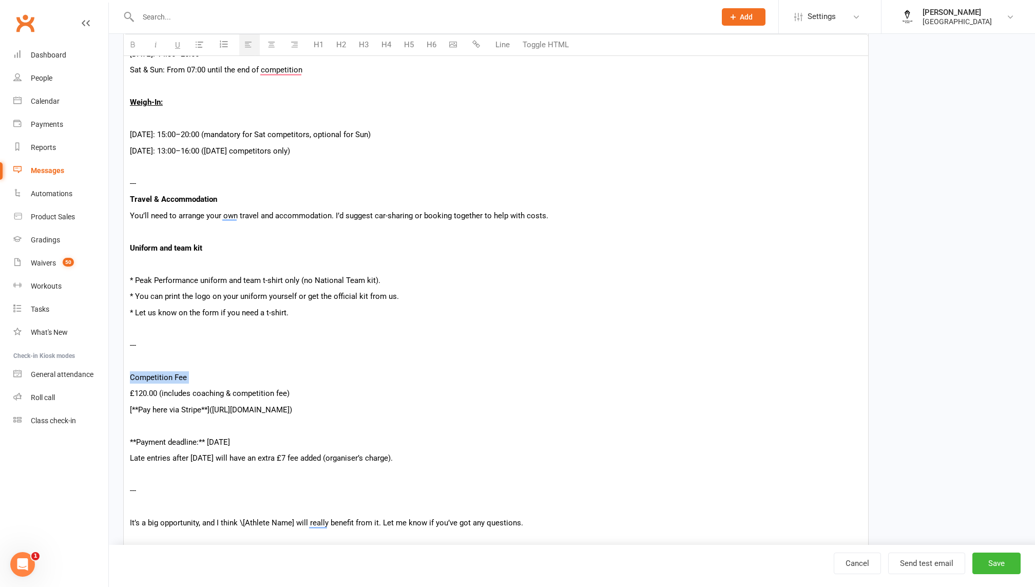
click at [197, 378] on p "Competition Fee" at bounding box center [496, 377] width 732 height 12
click at [145, 393] on p "£120.00 (includes coaching & competition fee)" at bounding box center [496, 393] width 732 height 12
drag, startPoint x: 211, startPoint y: 408, endPoint x: 469, endPoint y: 422, distance: 258.5
click at [469, 422] on div "Hi {contact-first-name} I’m really pleased to let you know that we’d like [Athl…" at bounding box center [496, 111] width 744 height 1238
click at [492, 420] on p "To enrich screen reader interactions, please activate Accessibility in Grammarl…" at bounding box center [496, 425] width 732 height 12
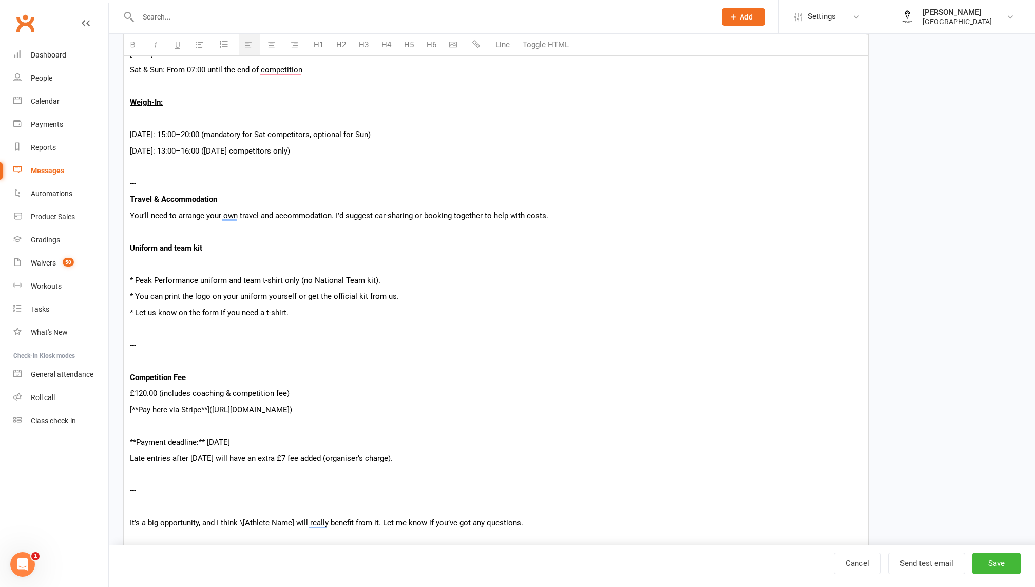
click at [492, 410] on p "[**Pay here via Stripe**]([URL][DOMAIN_NAME])" at bounding box center [496, 409] width 732 height 12
click at [212, 407] on p "[**Pay here via Stripe**]([URL][DOMAIN_NAME]" at bounding box center [496, 409] width 732 height 12
drag, startPoint x: 209, startPoint y: 408, endPoint x: 501, endPoint y: 411, distance: 292.0
click at [504, 411] on p "[**Pay here via Stripe**][URL][DOMAIN_NAME]" at bounding box center [496, 409] width 732 height 12
drag, startPoint x: 140, startPoint y: 407, endPoint x: 75, endPoint y: 404, distance: 64.8
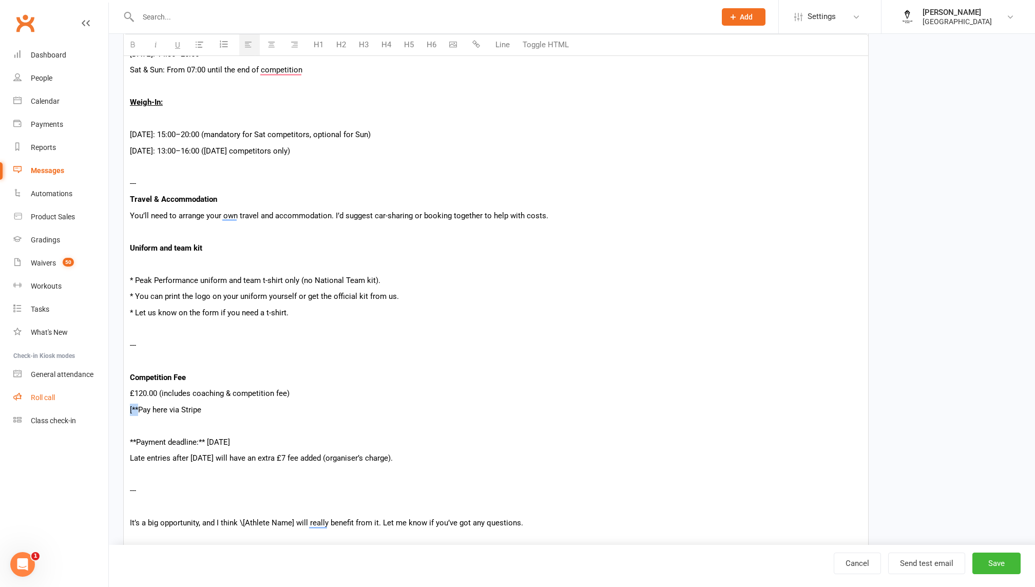
click at [75, 406] on ui-view "Prospect Member Non-attending contact Class / event Appointment Grading event T…" at bounding box center [517, 41] width 1035 height 1624
click at [177, 404] on p "Pay here via Stripe" at bounding box center [496, 409] width 732 height 12
click at [475, 47] on icon "button" at bounding box center [476, 45] width 8 height 8
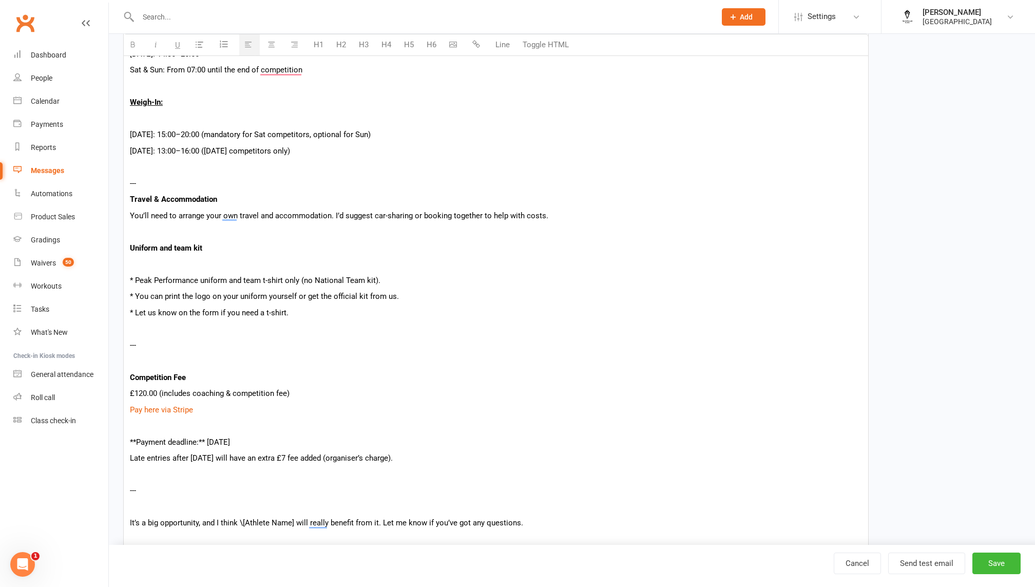
click at [362, 356] on p "To enrich screen reader interactions, please activate Accessibility in Grammarl…" at bounding box center [496, 361] width 732 height 12
drag, startPoint x: 137, startPoint y: 439, endPoint x: 111, endPoint y: 439, distance: 25.7
click at [111, 439] on div "New Template Template Name Nationals Novice Send by Email SMS Push Notification…" at bounding box center [572, 56] width 926 height 1592
click at [200, 438] on p "Payment deadline:** [DATE]" at bounding box center [496, 442] width 732 height 12
click at [191, 445] on p "Payment deadline: [DATE]" at bounding box center [496, 442] width 732 height 12
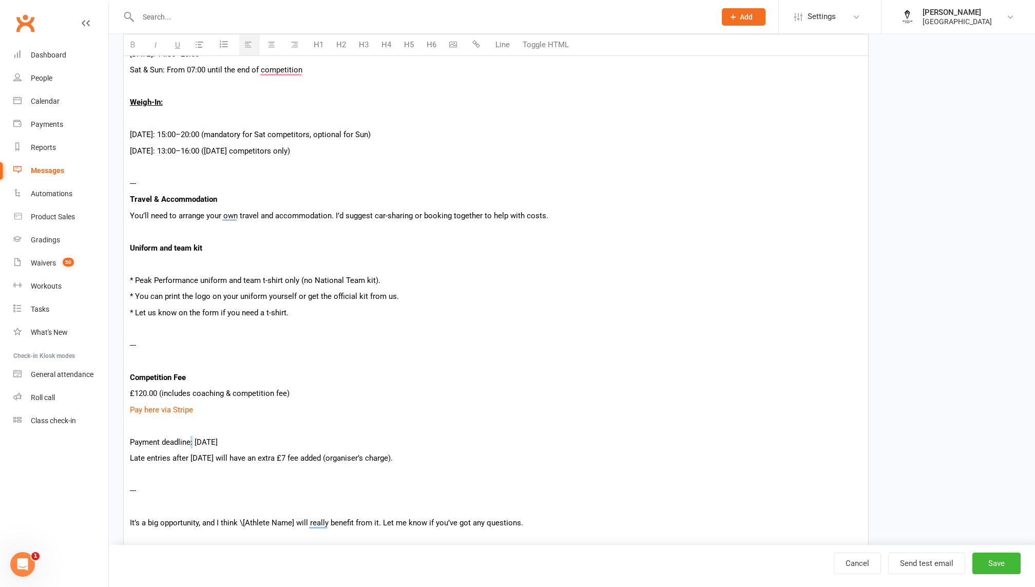
click at [191, 445] on p "Payment deadline: [DATE]" at bounding box center [496, 442] width 732 height 12
click at [367, 374] on p "Competition Fee" at bounding box center [496, 377] width 732 height 12
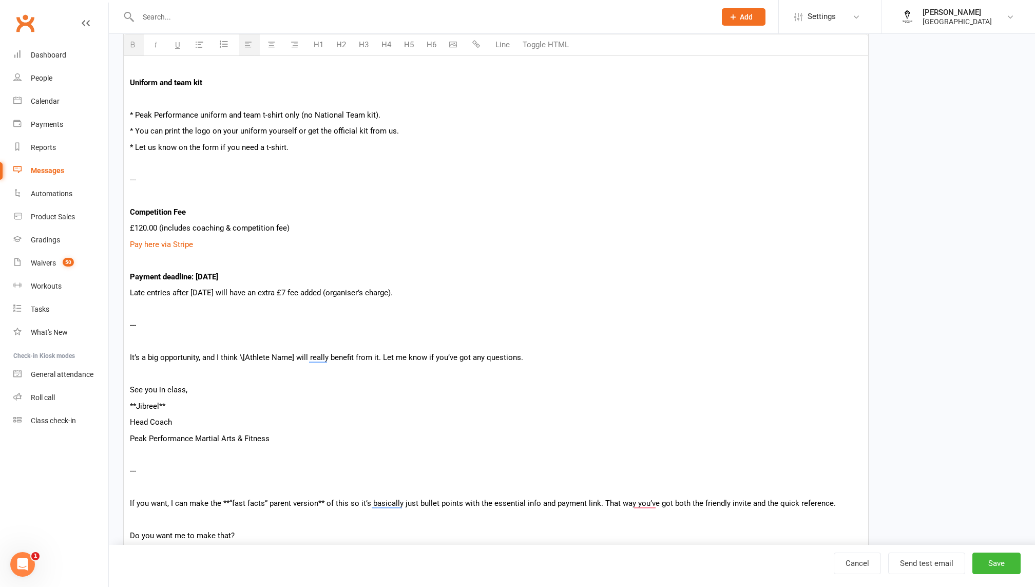
scroll to position [944, 0]
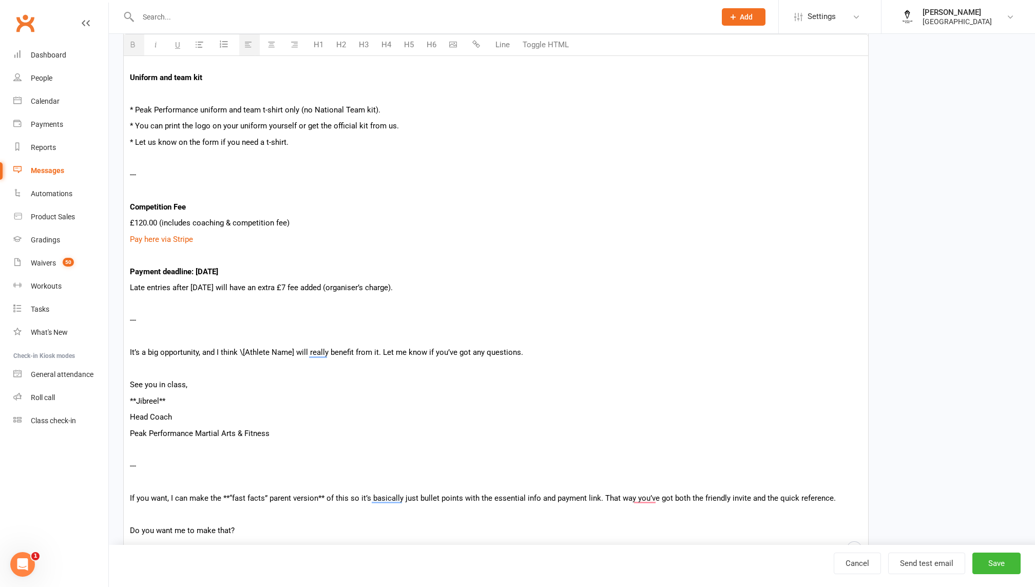
click at [141, 322] on p "---" at bounding box center [496, 320] width 732 height 12
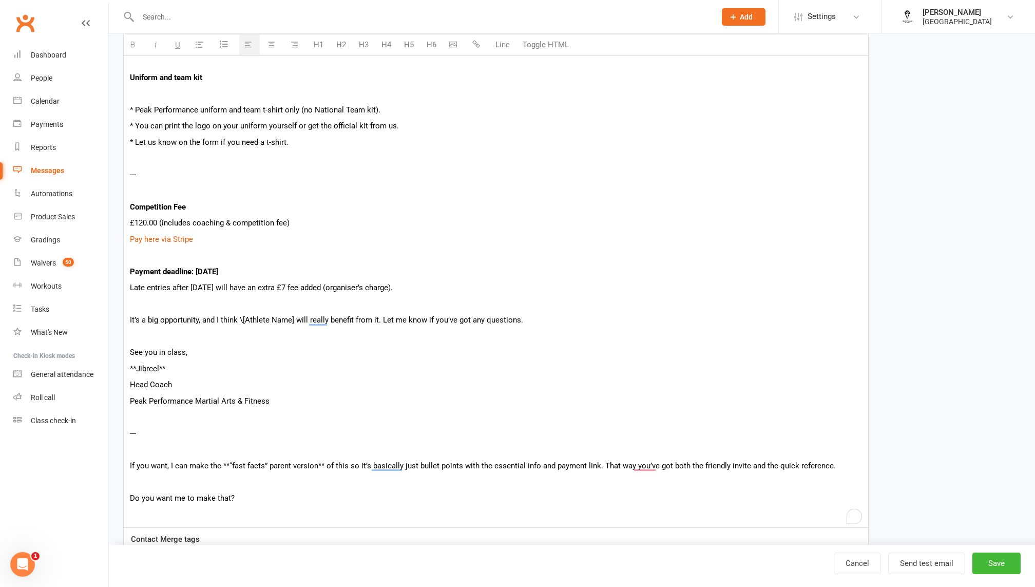
click at [175, 369] on p "**Jibreel**" at bounding box center [496, 368] width 732 height 12
click at [181, 349] on p "See you in class," at bounding box center [496, 352] width 732 height 12
click at [136, 366] on p "**Jibreel" at bounding box center [496, 368] width 732 height 12
click at [180, 465] on p "If you want, I can make the **“fast facts” parent version** of this so it’s bas…" at bounding box center [496, 465] width 732 height 12
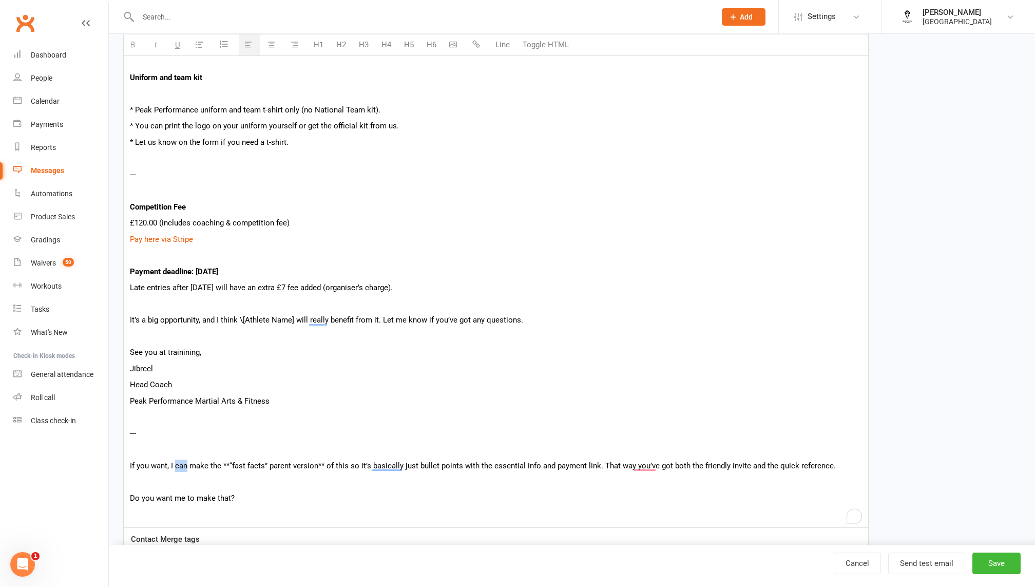
click at [180, 465] on p "If you want, I can make the **“fast facts” parent version** of this so it’s bas…" at bounding box center [496, 465] width 732 height 12
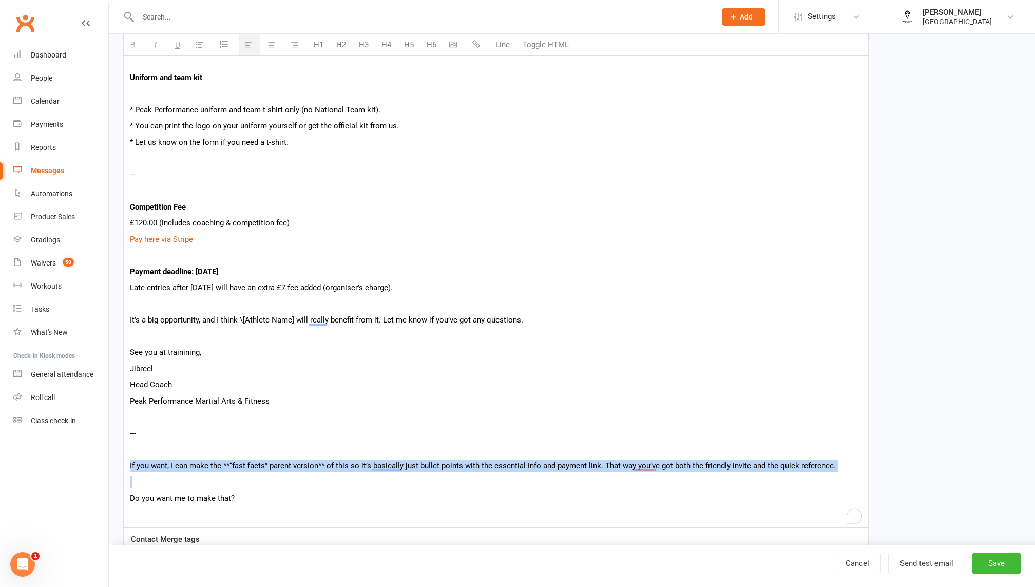
click at [180, 465] on p "If you want, I can make the **“fast facts” parent version** of this so it’s bas…" at bounding box center [496, 465] width 732 height 12
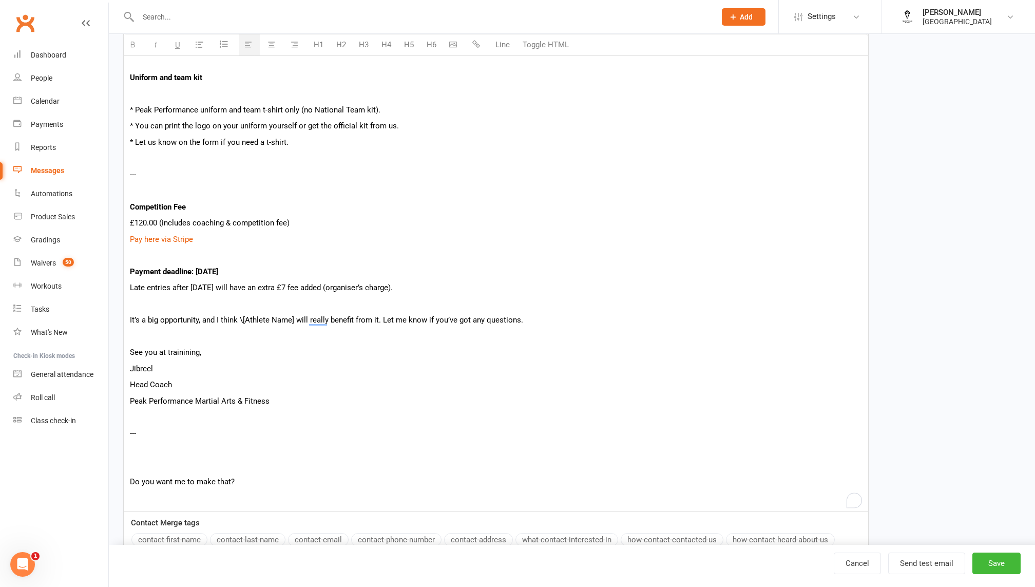
click at [198, 478] on p "Do you want me to make that?" at bounding box center [496, 481] width 732 height 12
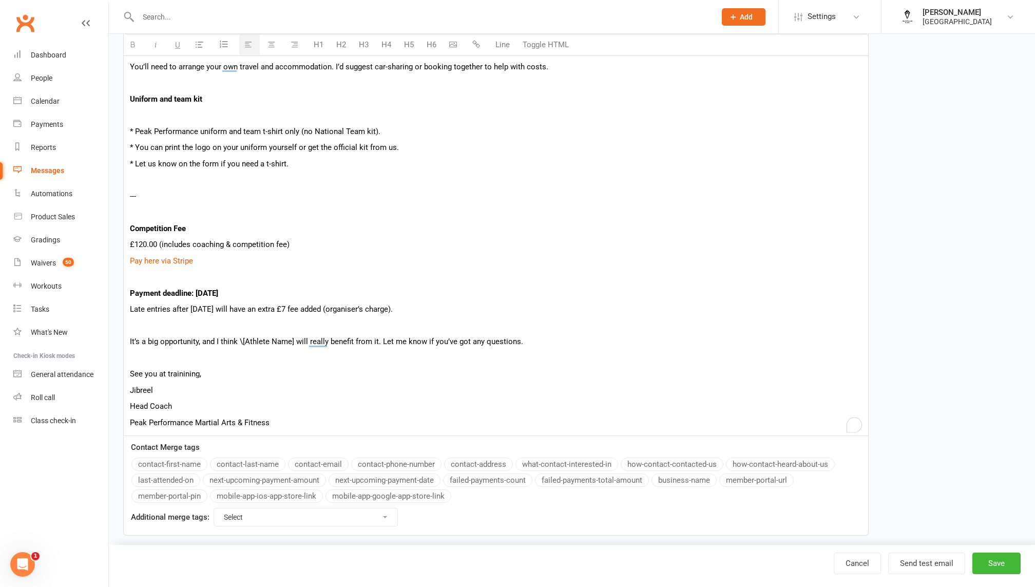
scroll to position [924, 0]
drag, startPoint x: 242, startPoint y: 339, endPoint x: 293, endPoint y: 337, distance: 50.8
click at [293, 337] on span "It’s a big opportunity, and I think \[Athlete Name] will really benefit from it…" at bounding box center [326, 340] width 393 height 9
click at [243, 337] on b "[Athlete Name]" at bounding box center [268, 340] width 51 height 9
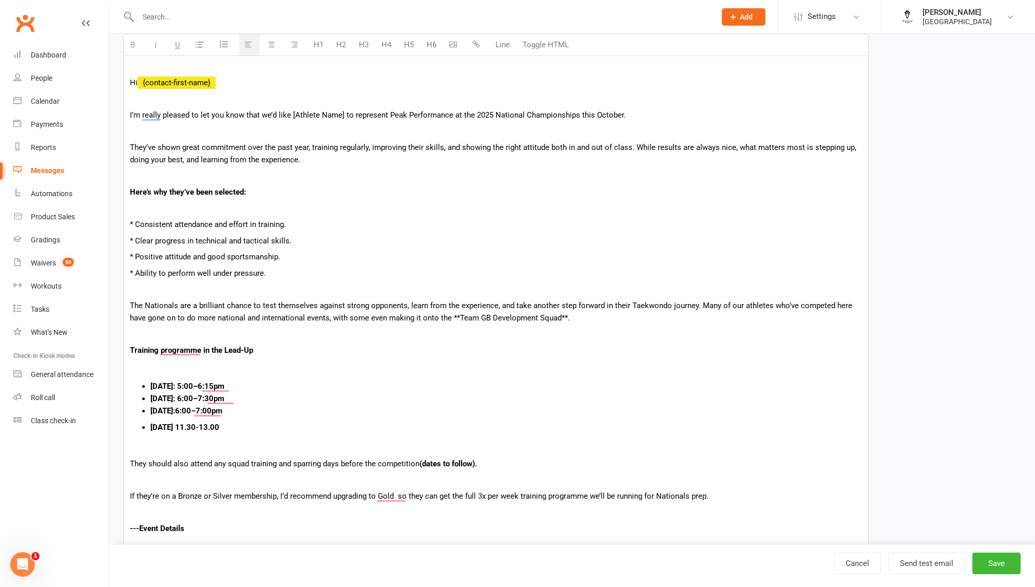
scroll to position [0, 0]
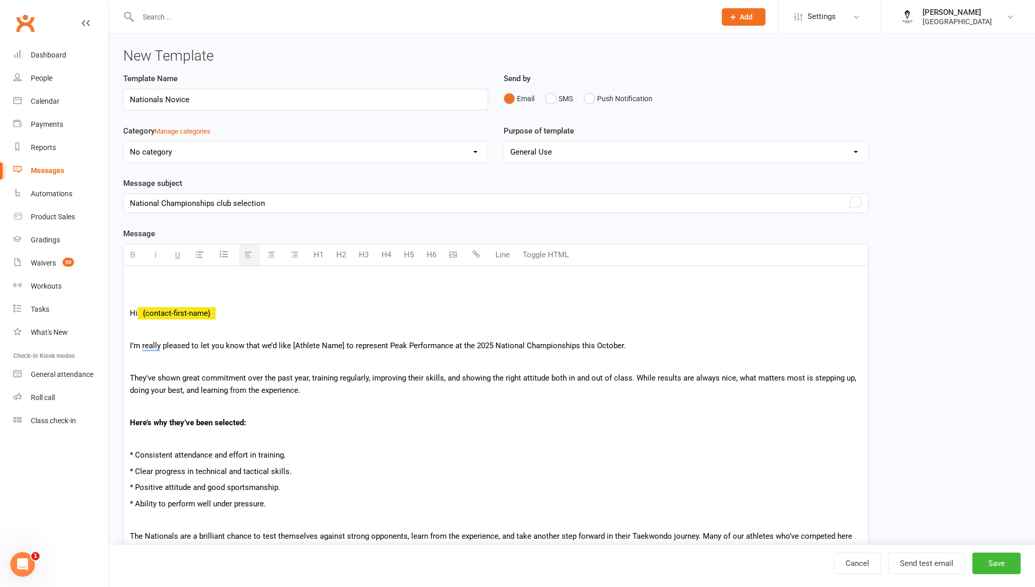
click at [419, 204] on p "National Championships club selection" at bounding box center [496, 203] width 732 height 12
click at [1004, 572] on button "Save" at bounding box center [996, 563] width 48 height 22
select select "grid"
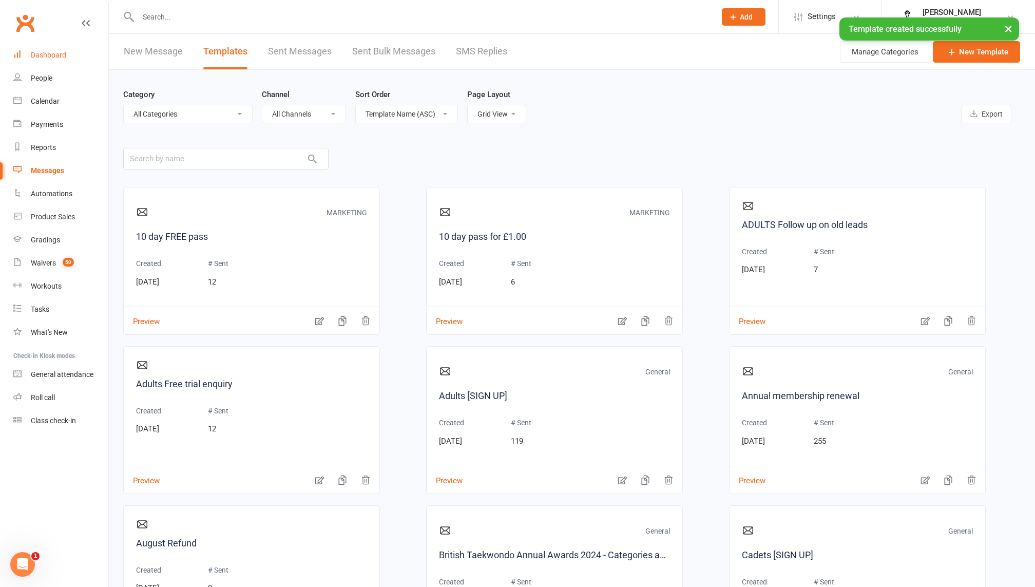
click at [77, 59] on link "Dashboard" at bounding box center [60, 55] width 95 height 23
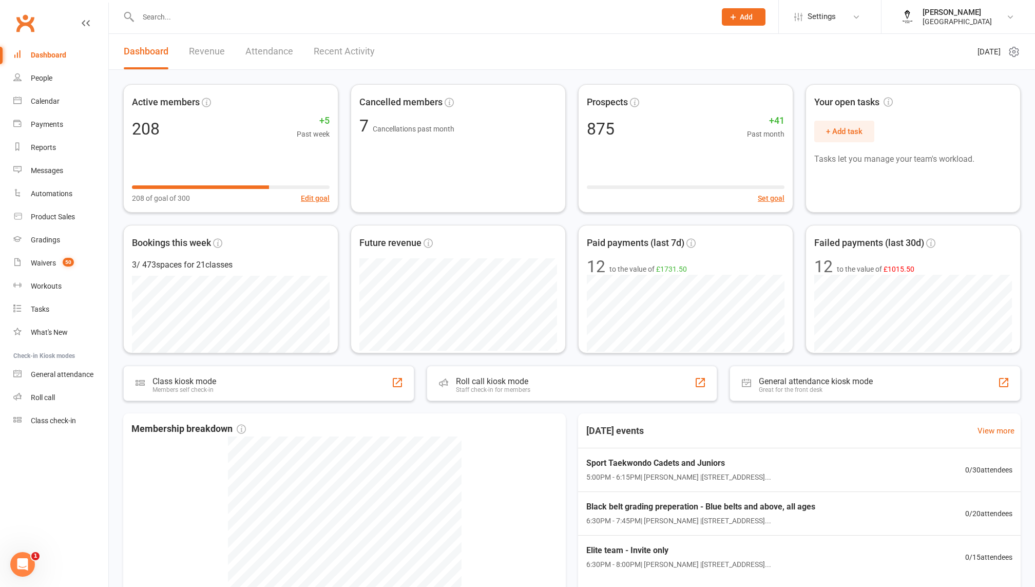
click at [312, 22] on input "text" at bounding box center [421, 17] width 573 height 14
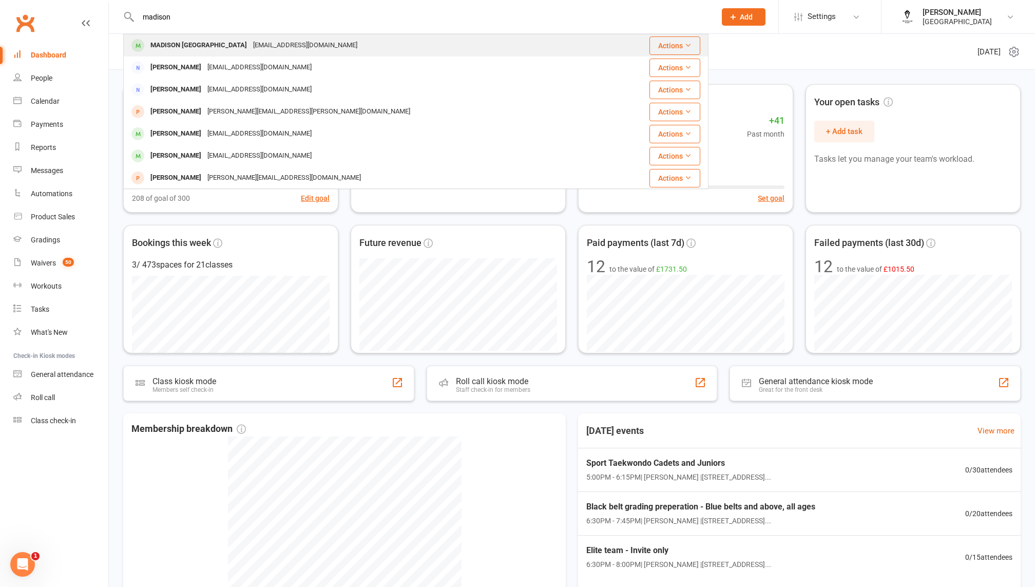
type input "madison"
click at [267, 44] on div "[EMAIL_ADDRESS][DOMAIN_NAME]" at bounding box center [305, 45] width 110 height 15
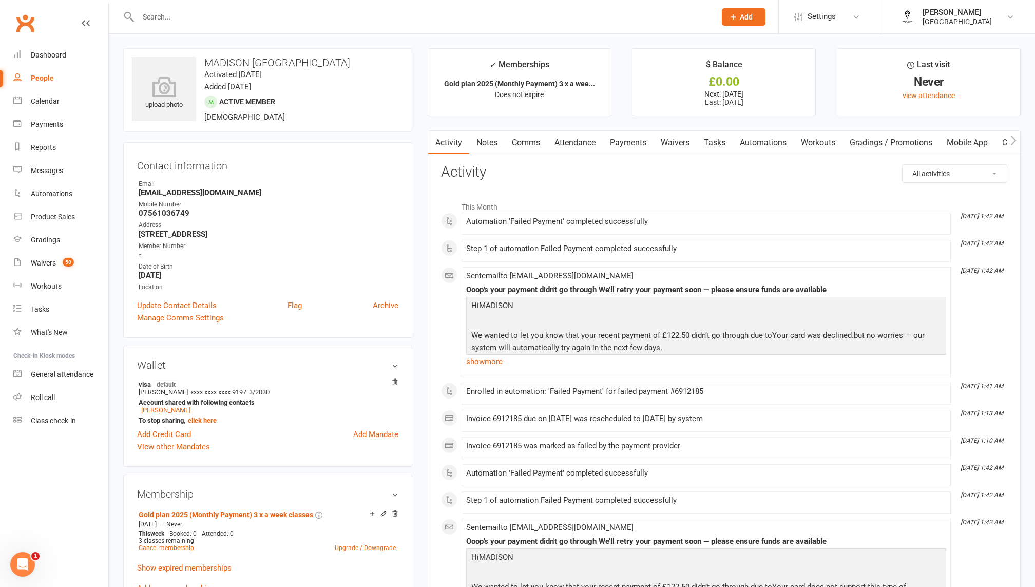
click at [523, 147] on link "Comms" at bounding box center [525, 143] width 43 height 24
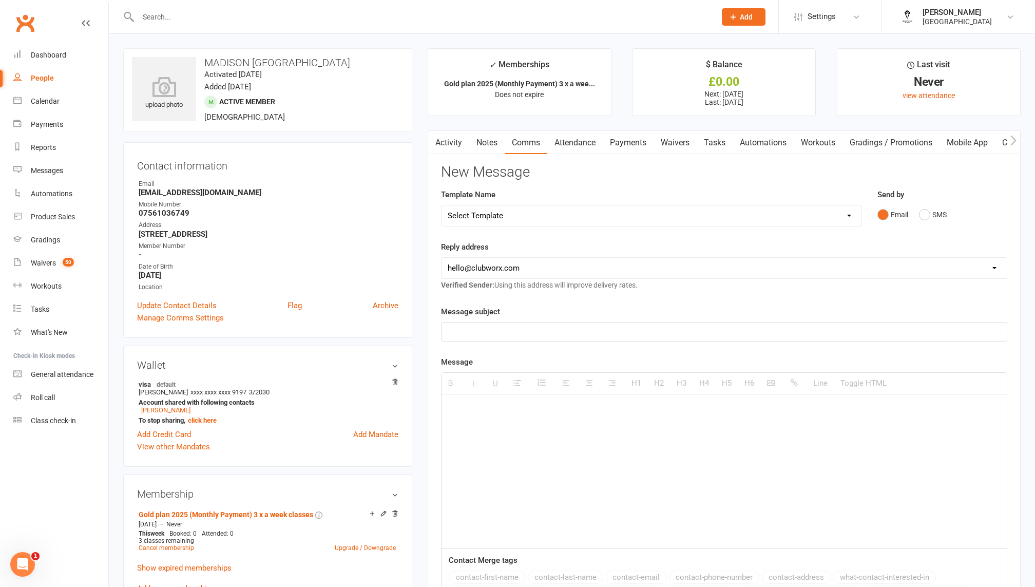
click at [515, 271] on select "[EMAIL_ADDRESS][DOMAIN_NAME] [EMAIL_ADDRESS][DOMAIN_NAME] [EMAIL_ADDRESS][DOMAI…" at bounding box center [723, 268] width 565 height 21
select select "1"
click at [501, 219] on select "Select Template [Email] Welcome to Peak Performance – Your Trial Class Is Booke…" at bounding box center [651, 215] width 420 height 21
select select "24"
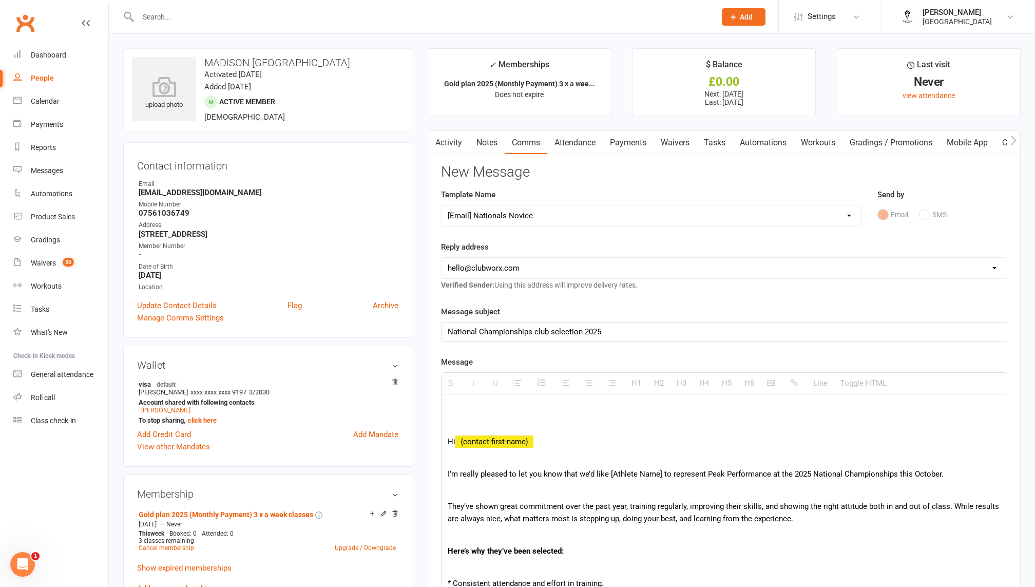
click at [523, 276] on select "[EMAIL_ADDRESS][DOMAIN_NAME] [EMAIL_ADDRESS][DOMAIN_NAME] [EMAIL_ADDRESS][DOMAI…" at bounding box center [723, 268] width 565 height 21
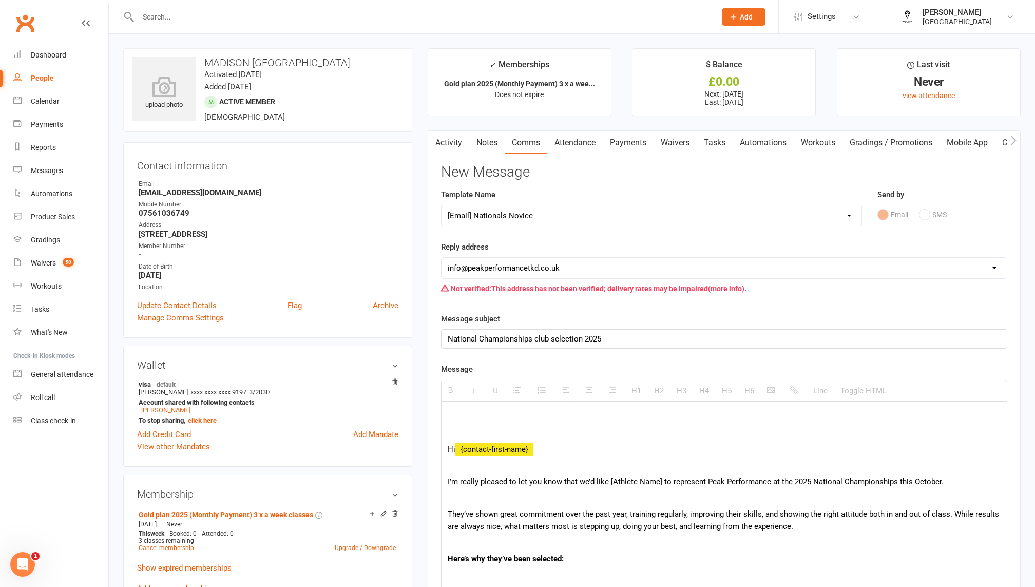
click at [534, 270] on select "[EMAIL_ADDRESS][DOMAIN_NAME] [EMAIL_ADDRESS][DOMAIN_NAME] [EMAIL_ADDRESS][DOMAI…" at bounding box center [723, 268] width 565 height 21
select select "2"
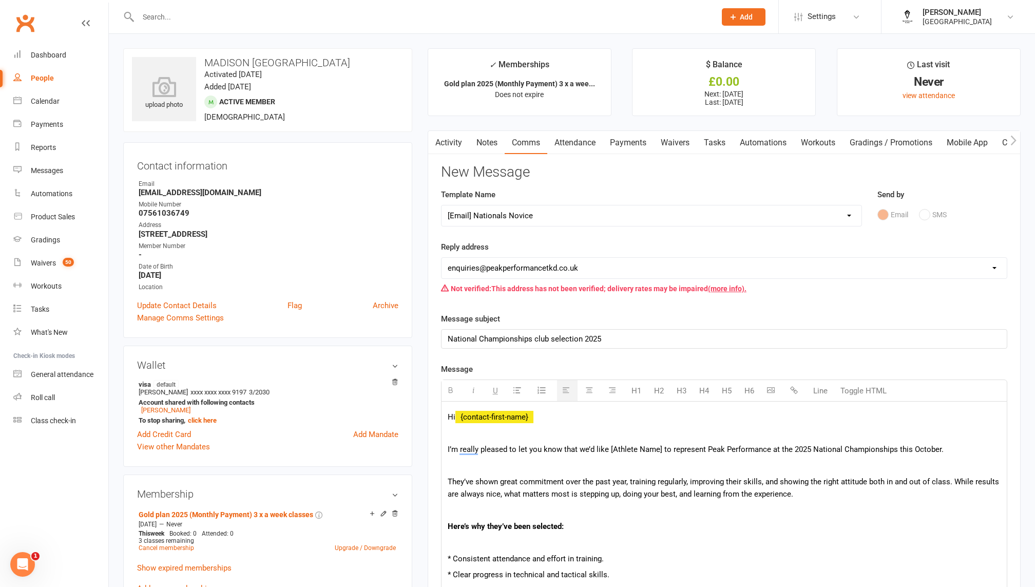
scroll to position [4, 0]
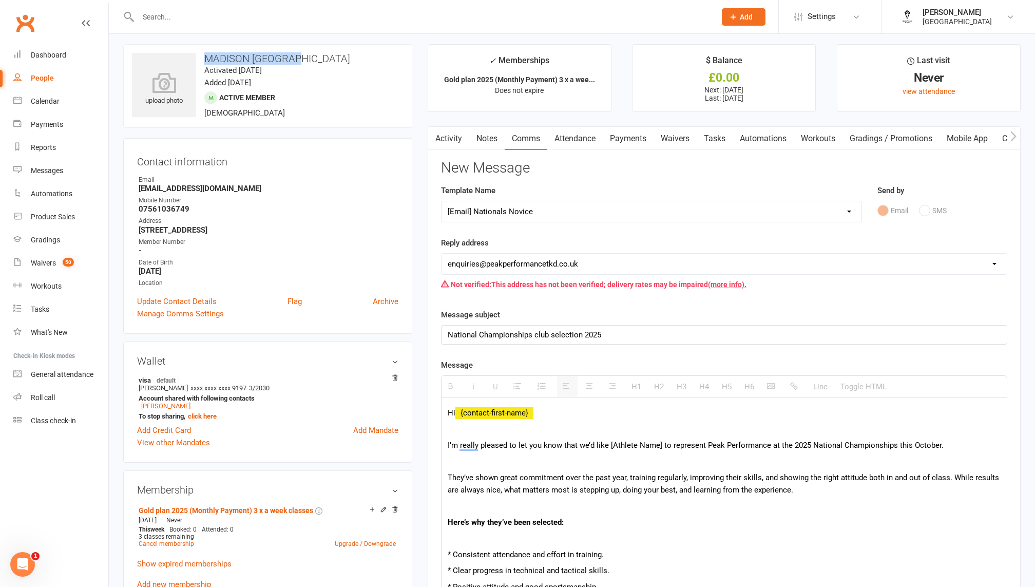
drag, startPoint x: 204, startPoint y: 61, endPoint x: 306, endPoint y: 62, distance: 101.6
click at [306, 62] on h3 "MADISON [GEOGRAPHIC_DATA]" at bounding box center [267, 58] width 271 height 11
copy h3 "MADISON [GEOGRAPHIC_DATA]"
click at [636, 442] on p "I’m really pleased to let you know that we’d like [Athlete Name] to represent P…" at bounding box center [723, 445] width 553 height 12
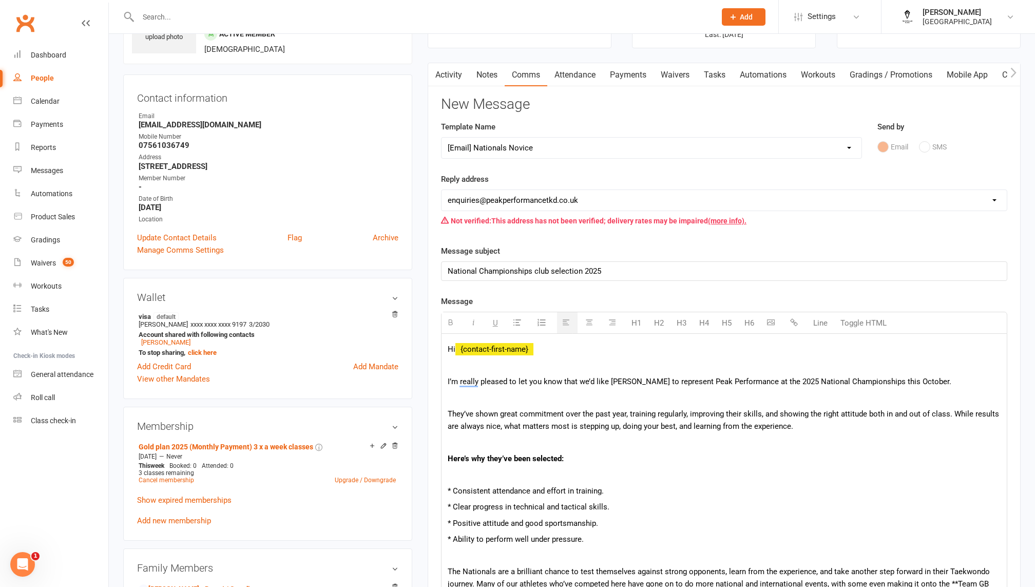
scroll to position [77, 0]
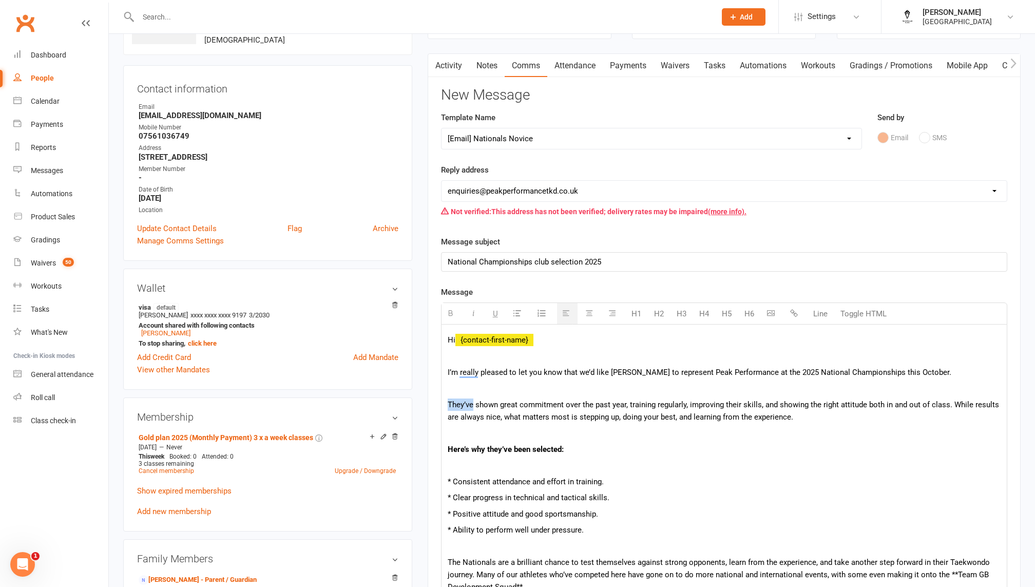
drag, startPoint x: 471, startPoint y: 400, endPoint x: 391, endPoint y: 400, distance: 80.1
click at [723, 401] on p "Shes shown great commitment over the past year, training regularly, improving t…" at bounding box center [723, 410] width 553 height 25
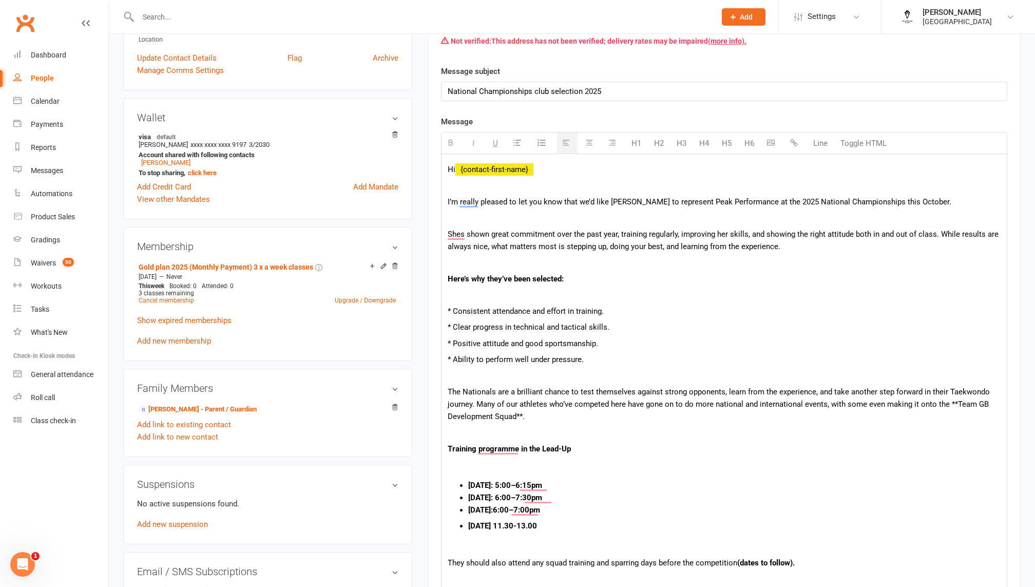
scroll to position [252, 0]
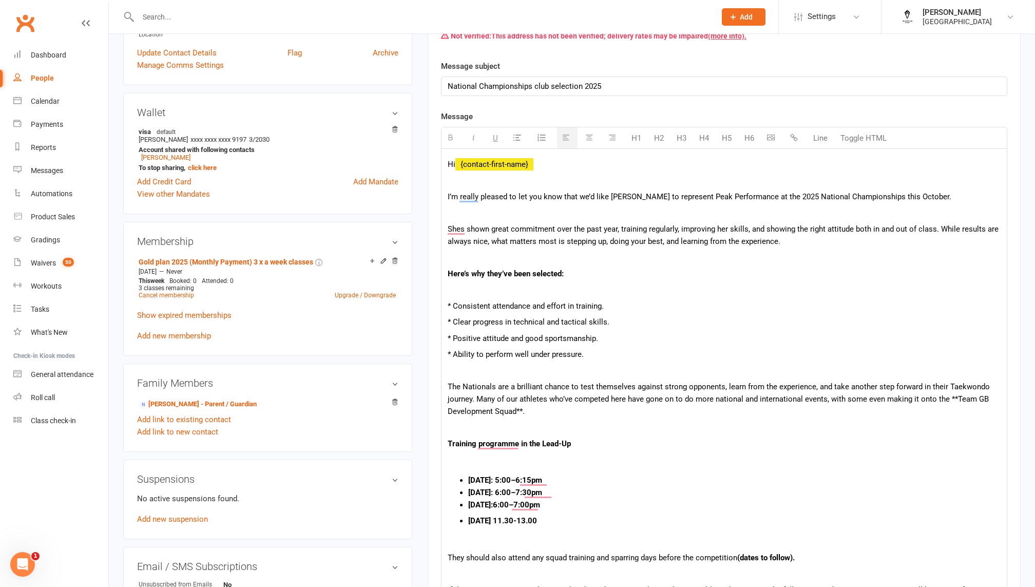
click at [450, 351] on p "* Ability to perform well under pressure." at bounding box center [723, 354] width 553 height 12
click at [452, 334] on p "* Positive attitude and good sportsmanship." at bounding box center [723, 338] width 553 height 12
click at [452, 317] on p "* Clear progress in technical and tactical skills." at bounding box center [723, 322] width 553 height 12
click at [451, 307] on p "* Consistent attendance and effort in training." at bounding box center [723, 306] width 553 height 12
